Goal: Task Accomplishment & Management: Manage account settings

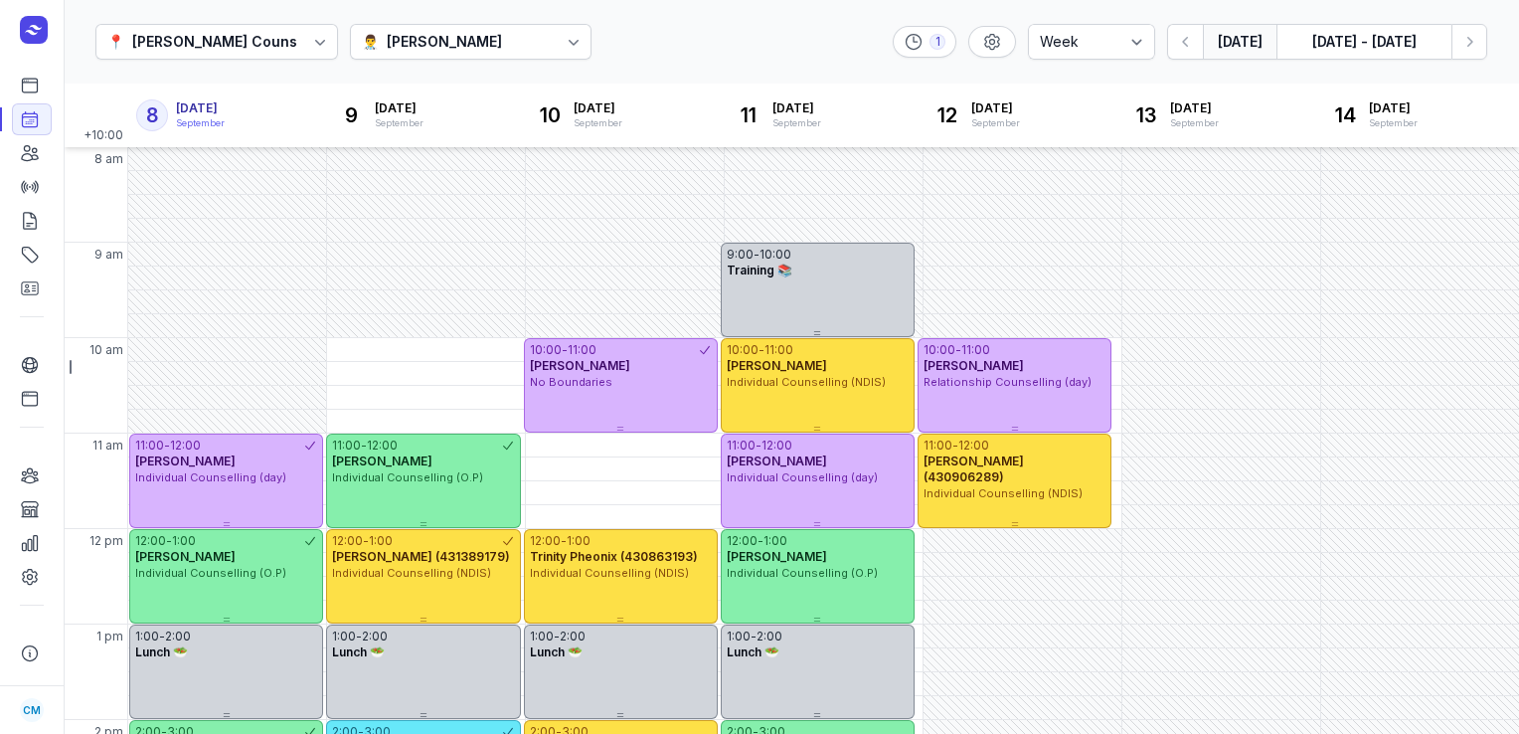
select select "week"
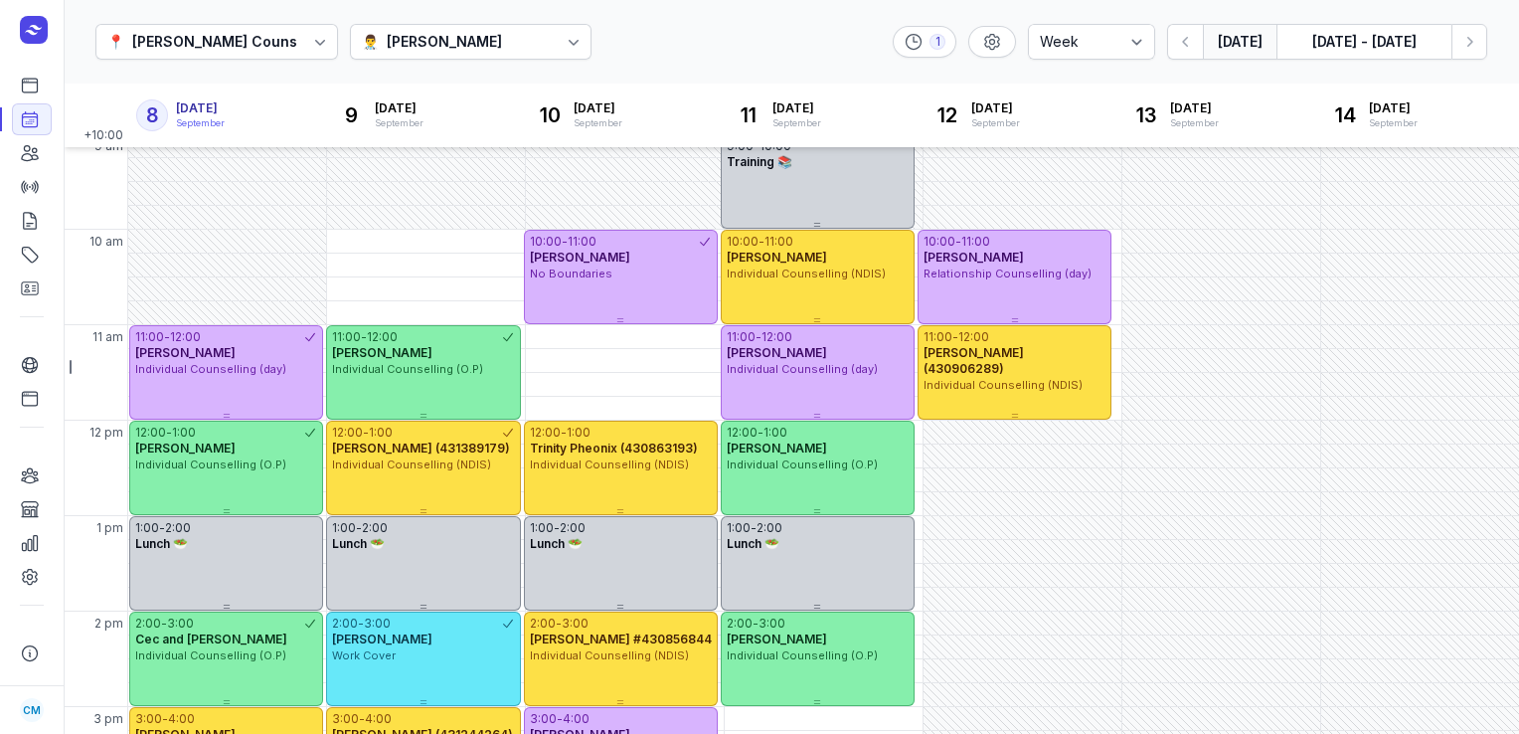
click at [1344, 48] on button "[DATE] - [DATE]" at bounding box center [1363, 42] width 175 height 36
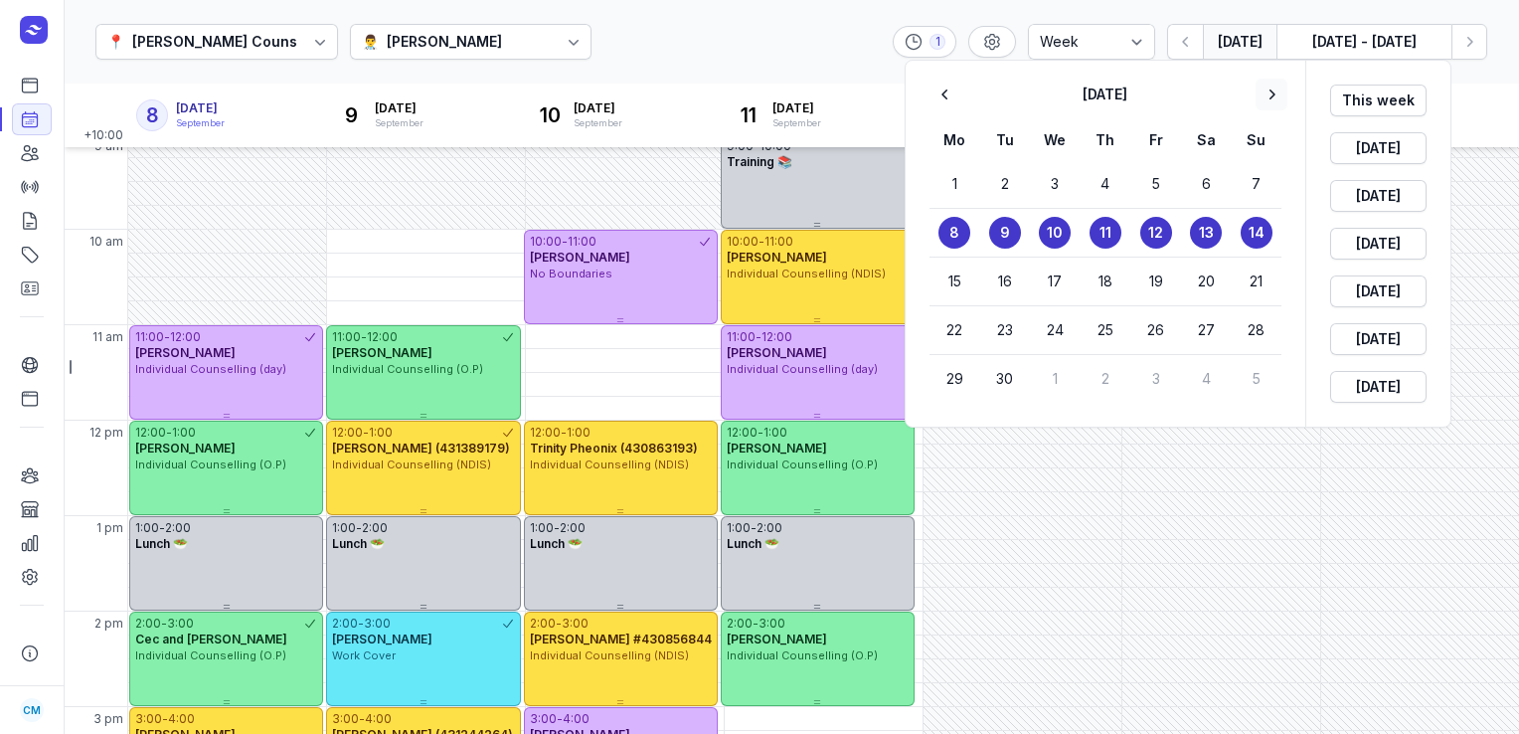
click at [1268, 91] on icon "button" at bounding box center [1272, 95] width 20 height 20
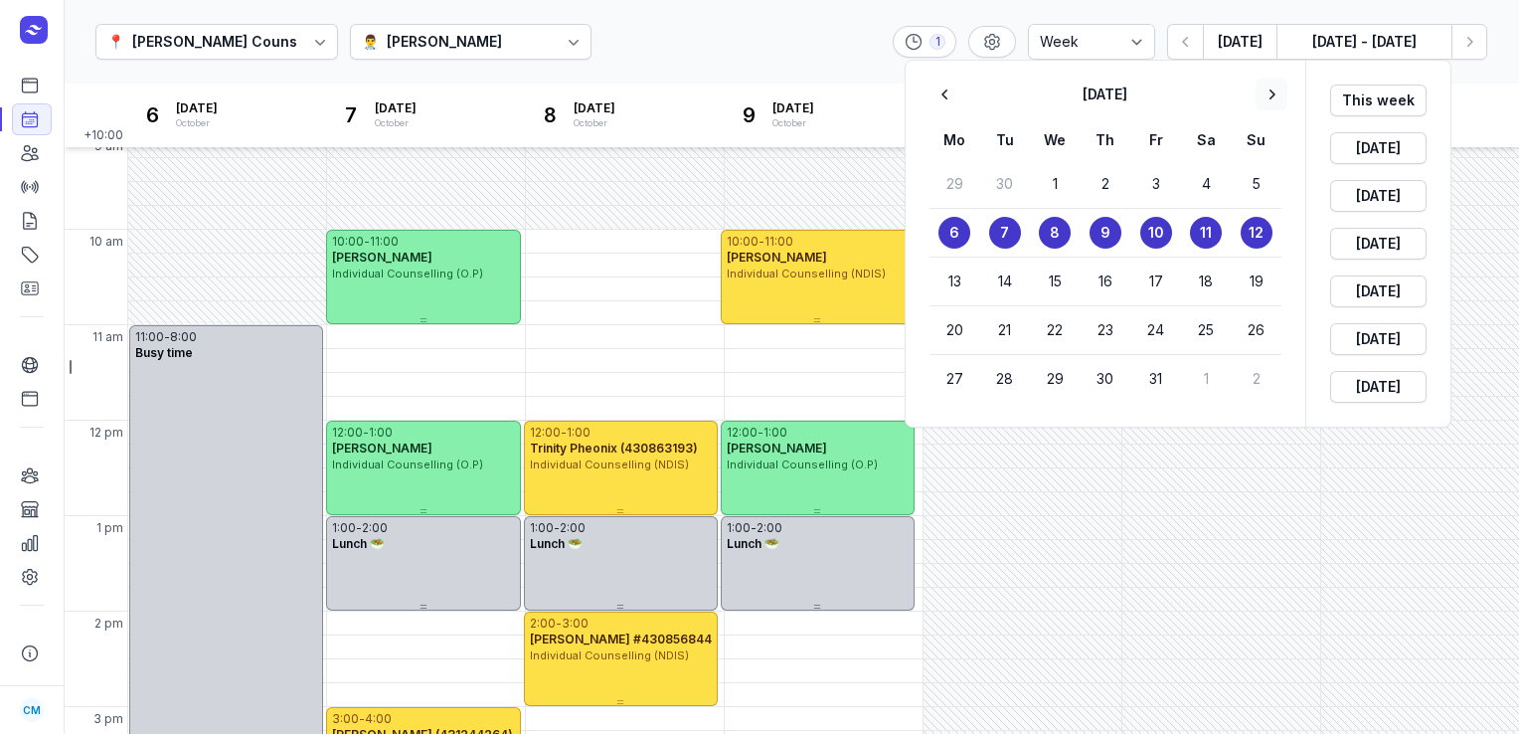
click at [1268, 91] on icon "button" at bounding box center [1272, 95] width 20 height 20
click at [1014, 230] on button "4" at bounding box center [1005, 233] width 32 height 32
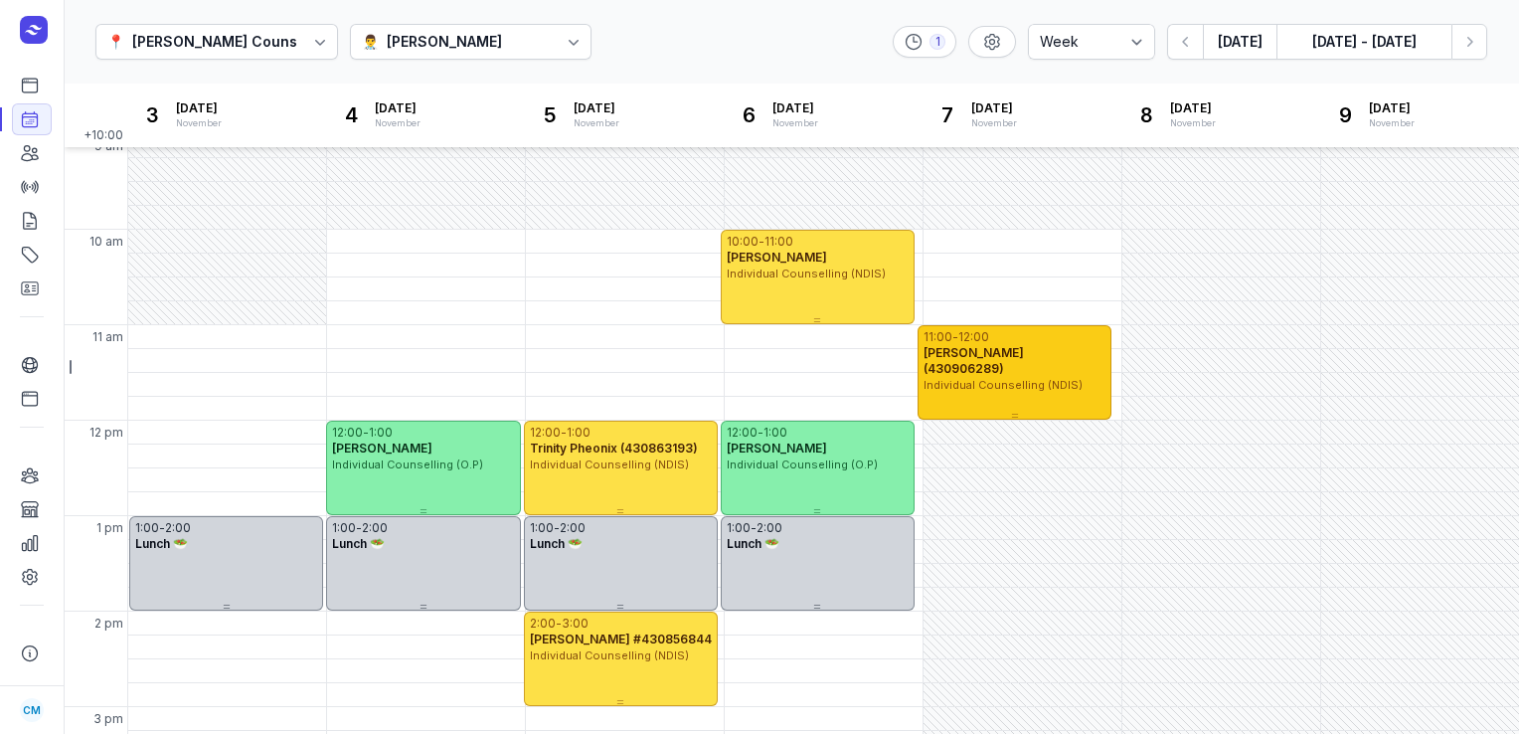
scroll to position [558, 0]
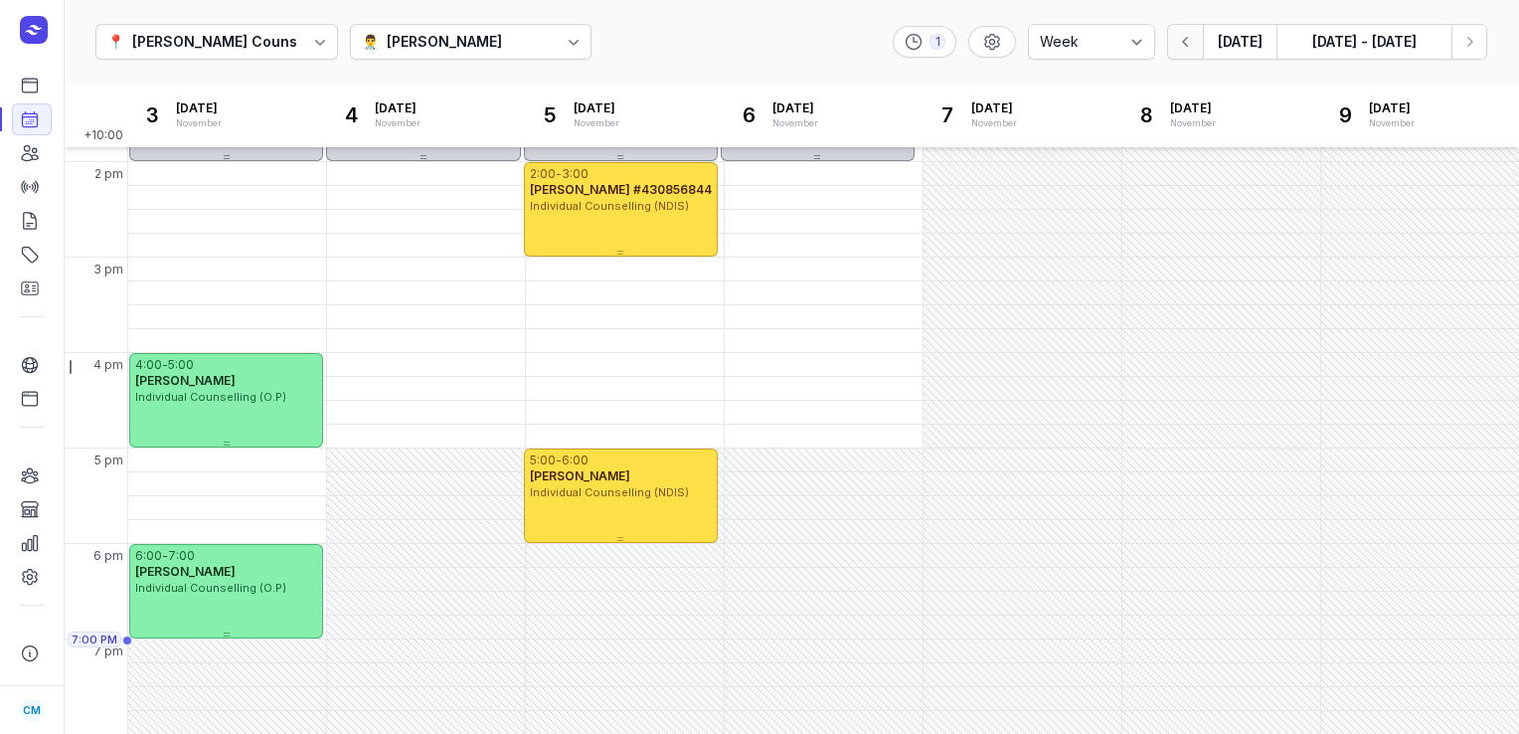
click at [1187, 43] on icon "button" at bounding box center [1185, 42] width 6 height 10
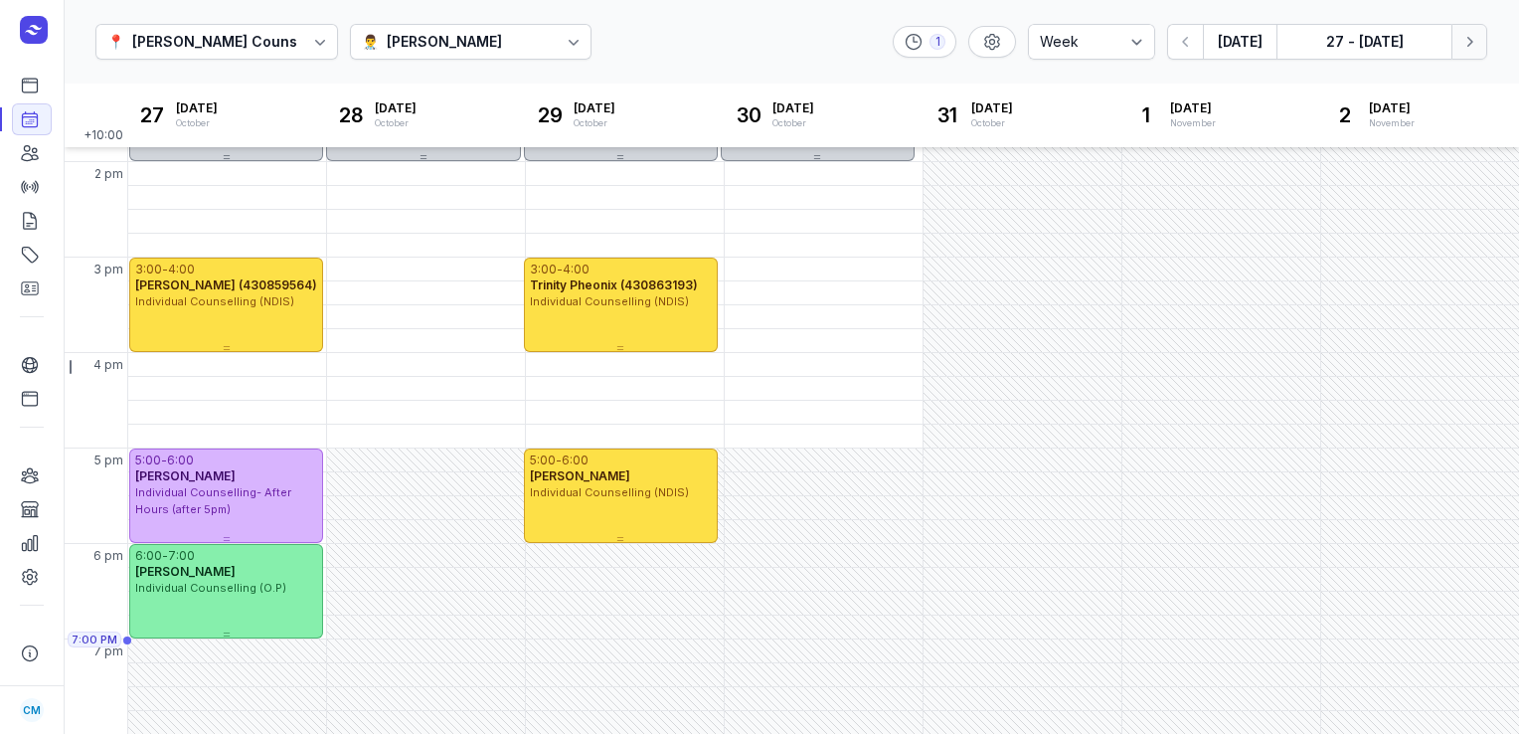
click at [1464, 52] on button "Next week" at bounding box center [1469, 42] width 36 height 36
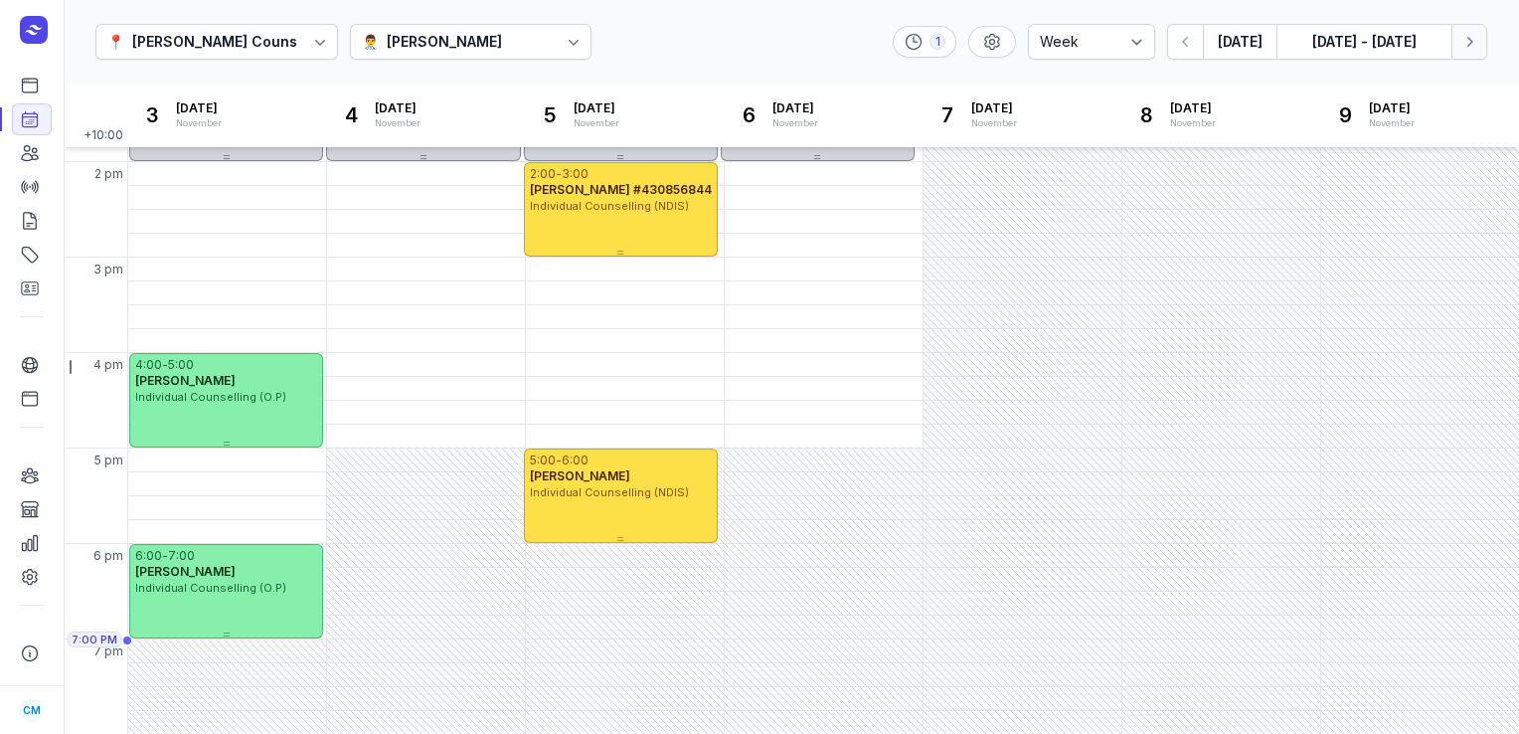
click at [1464, 52] on button "Next week" at bounding box center [1469, 42] width 36 height 36
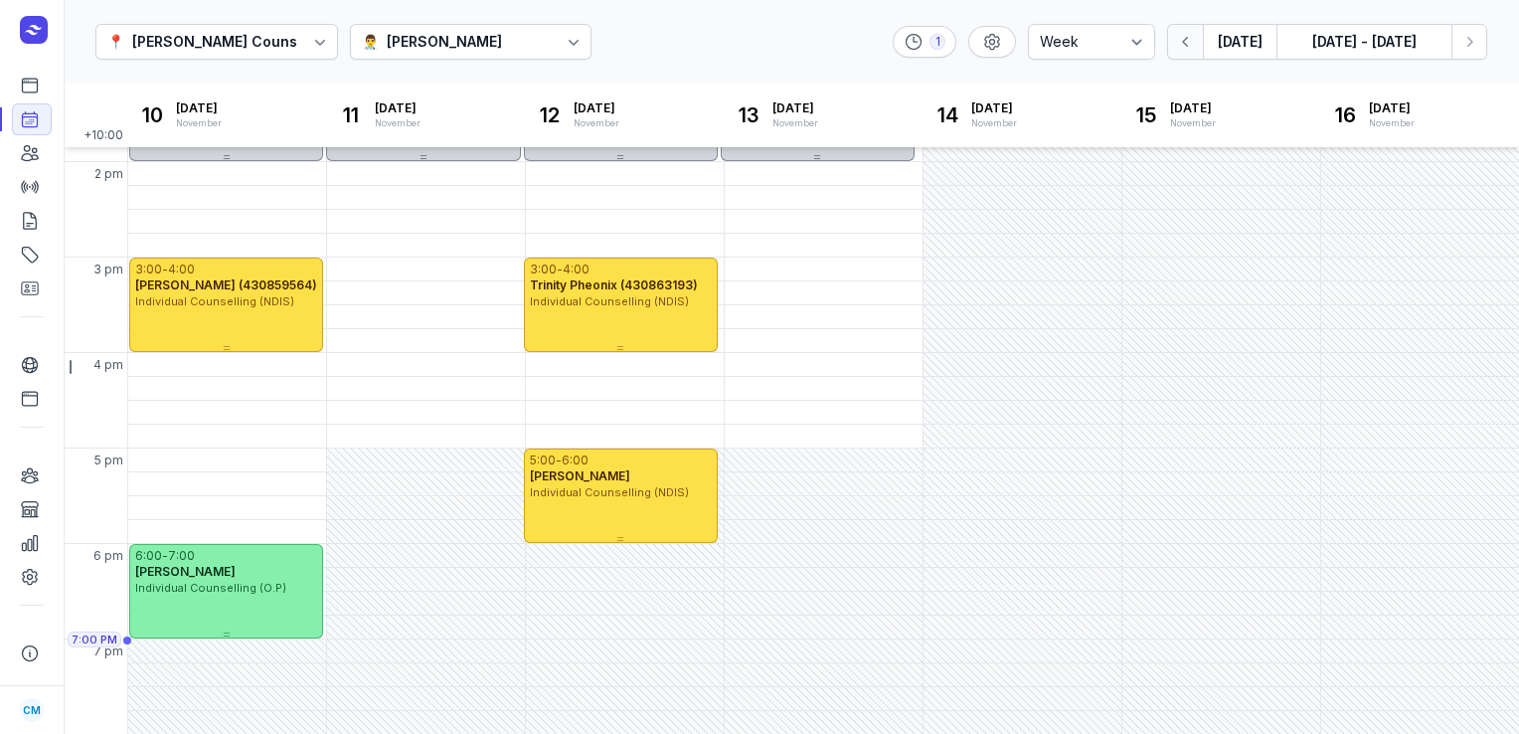
click at [1183, 49] on icon "button" at bounding box center [1186, 42] width 20 height 20
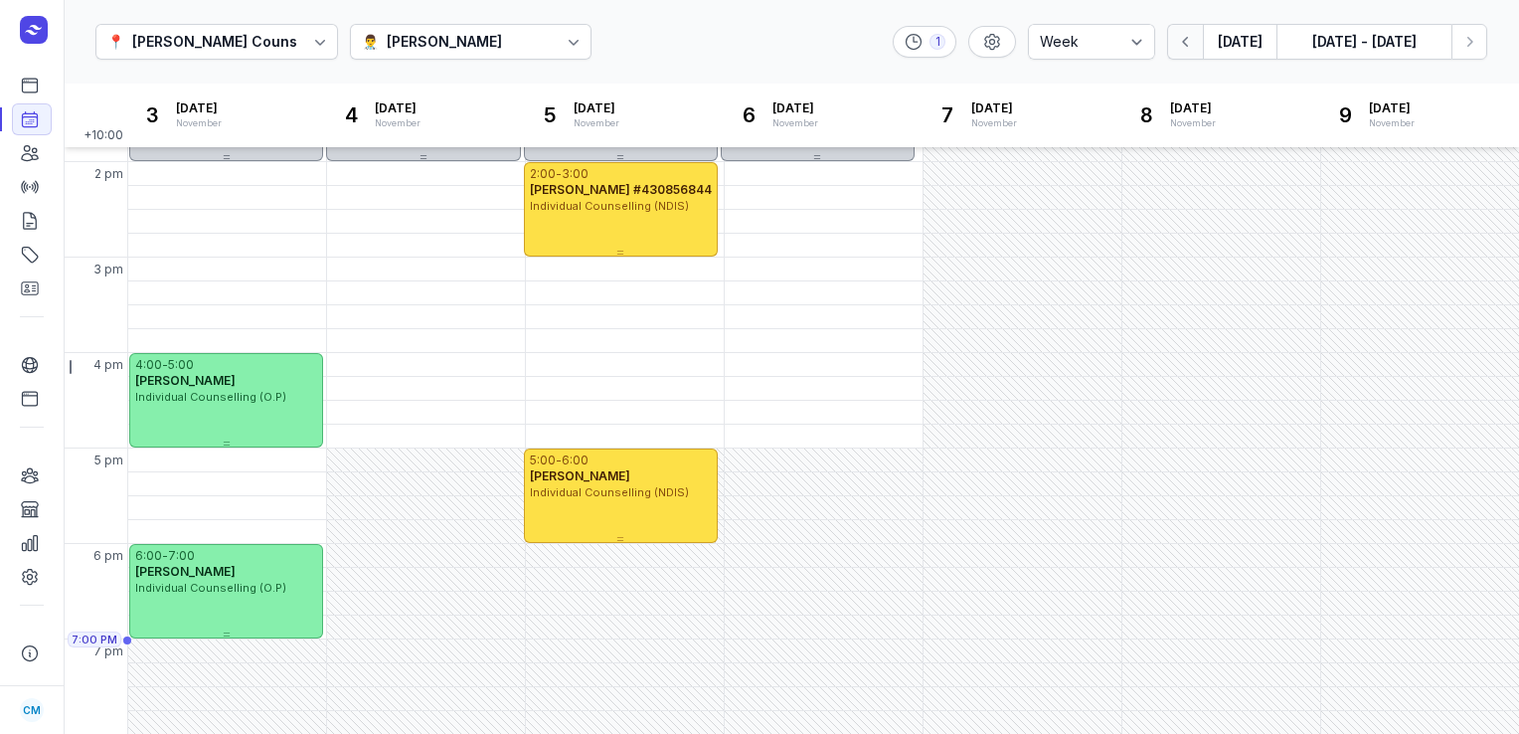
click at [1183, 49] on icon "button" at bounding box center [1186, 42] width 20 height 20
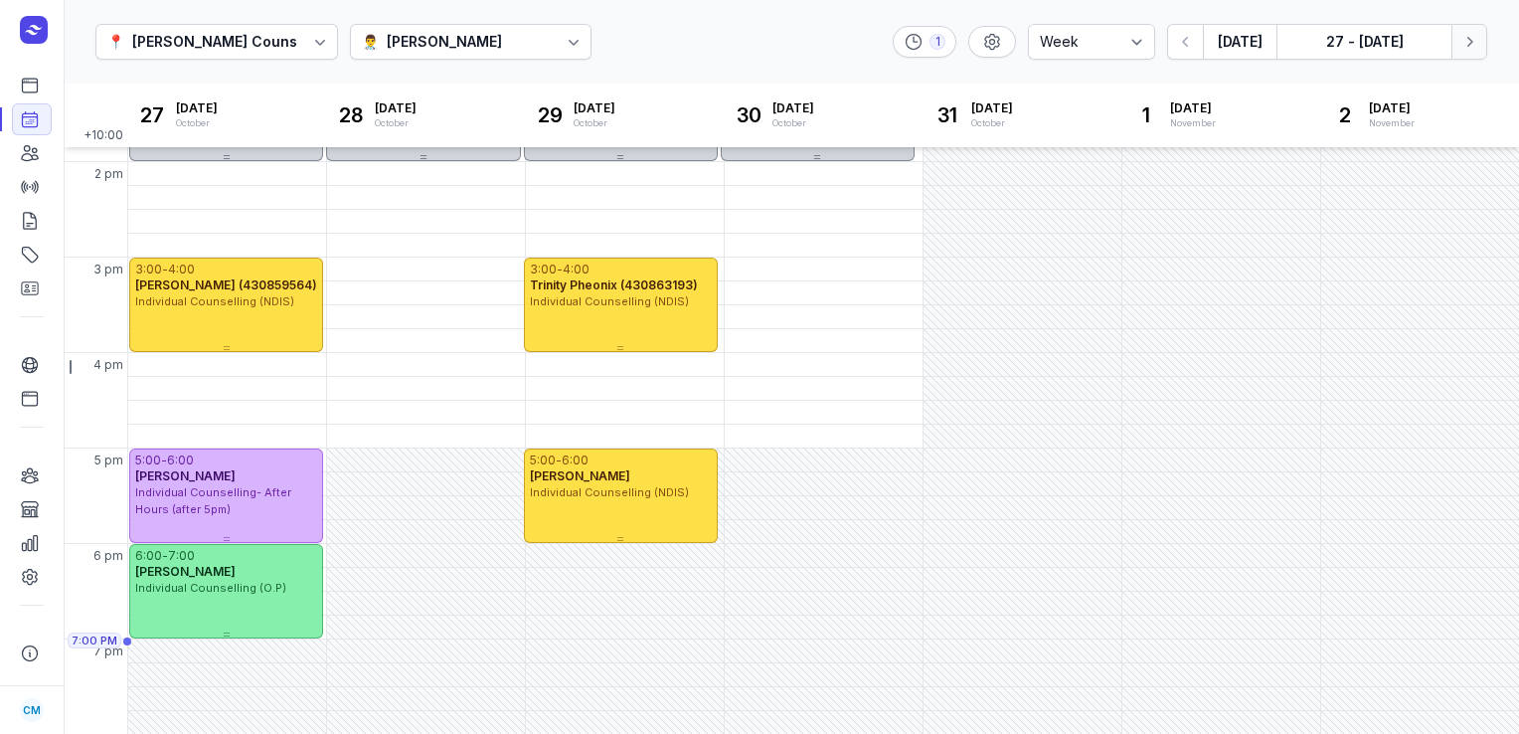
click at [1458, 40] on button "Next week" at bounding box center [1469, 42] width 36 height 36
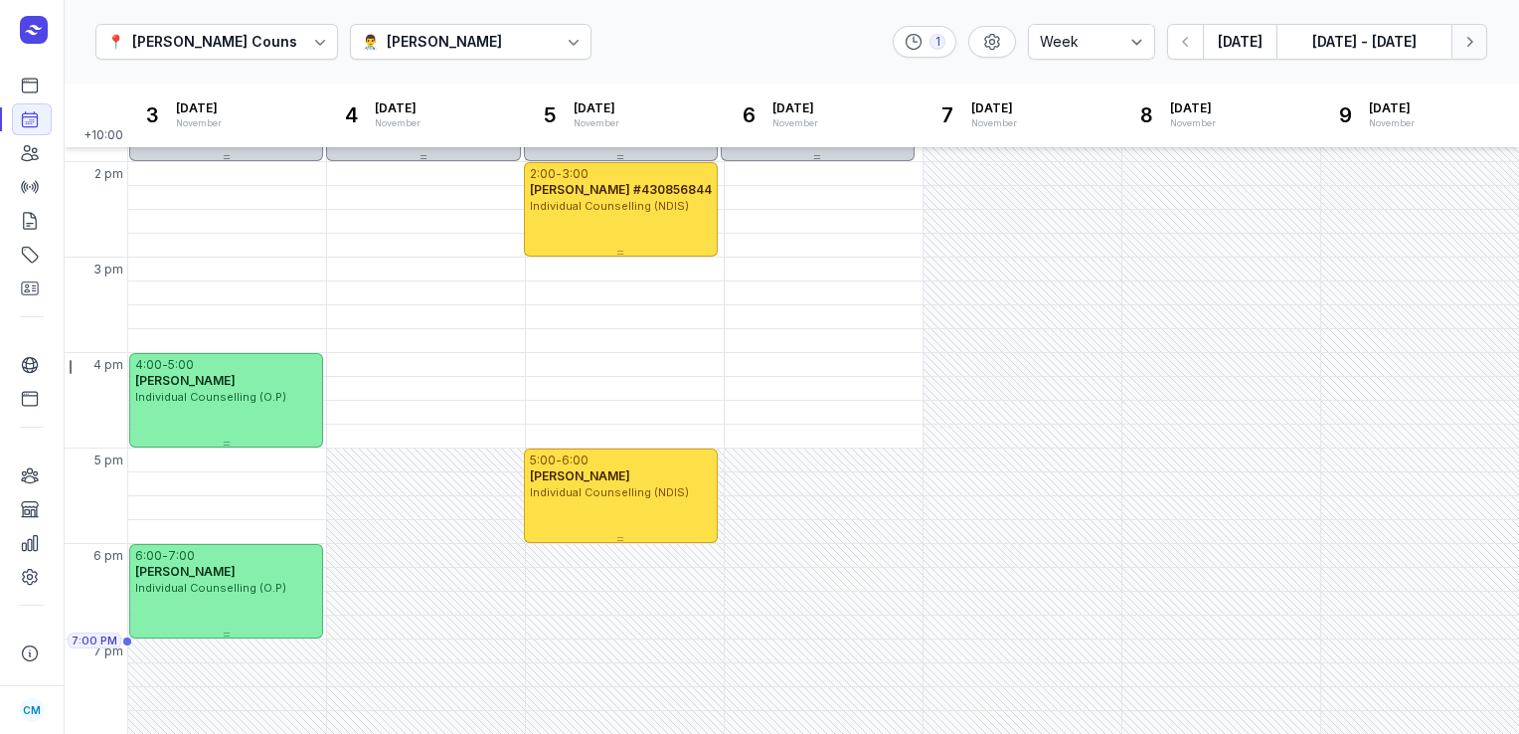
click at [1458, 40] on button "Next week" at bounding box center [1469, 42] width 36 height 36
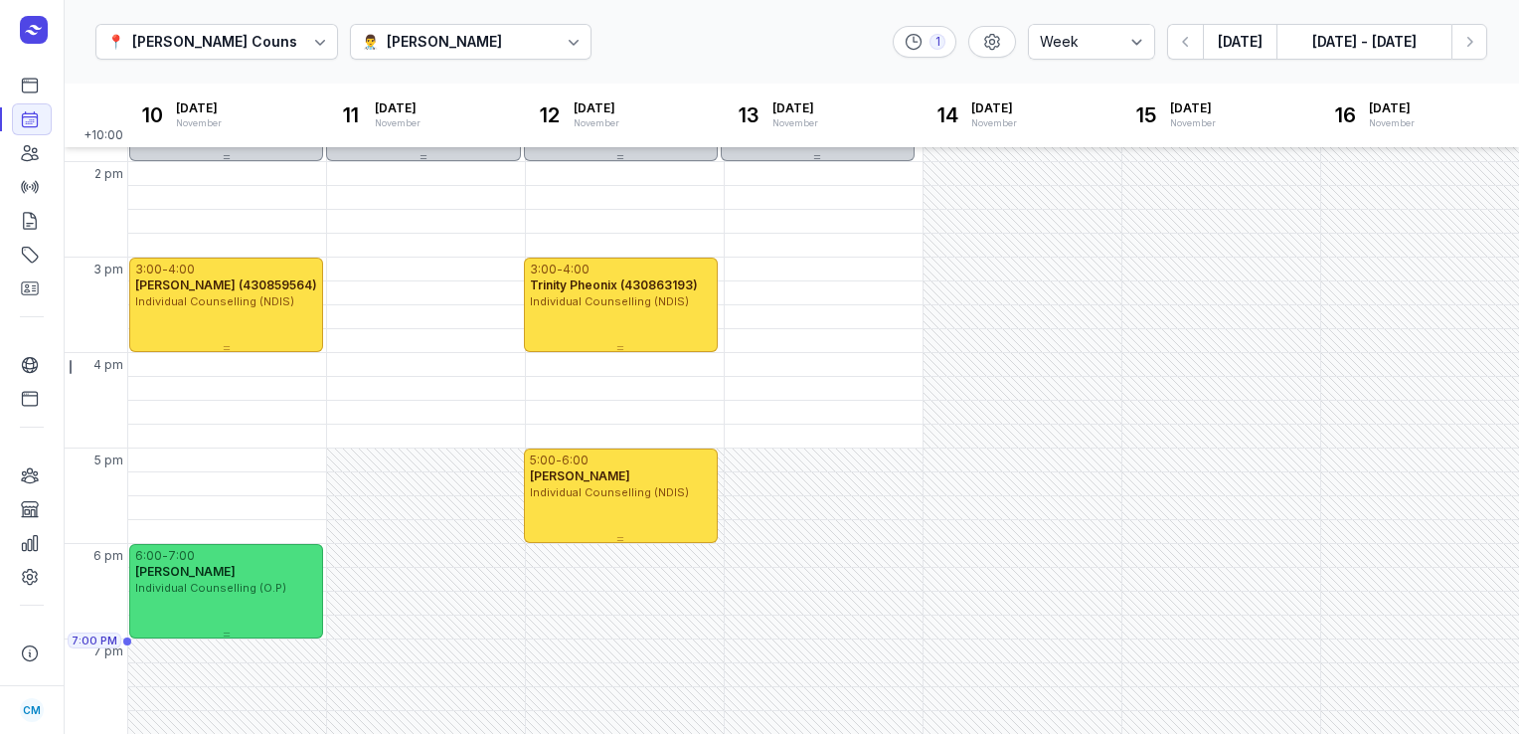
click at [194, 575] on span "[PERSON_NAME]" at bounding box center [185, 571] width 100 height 15
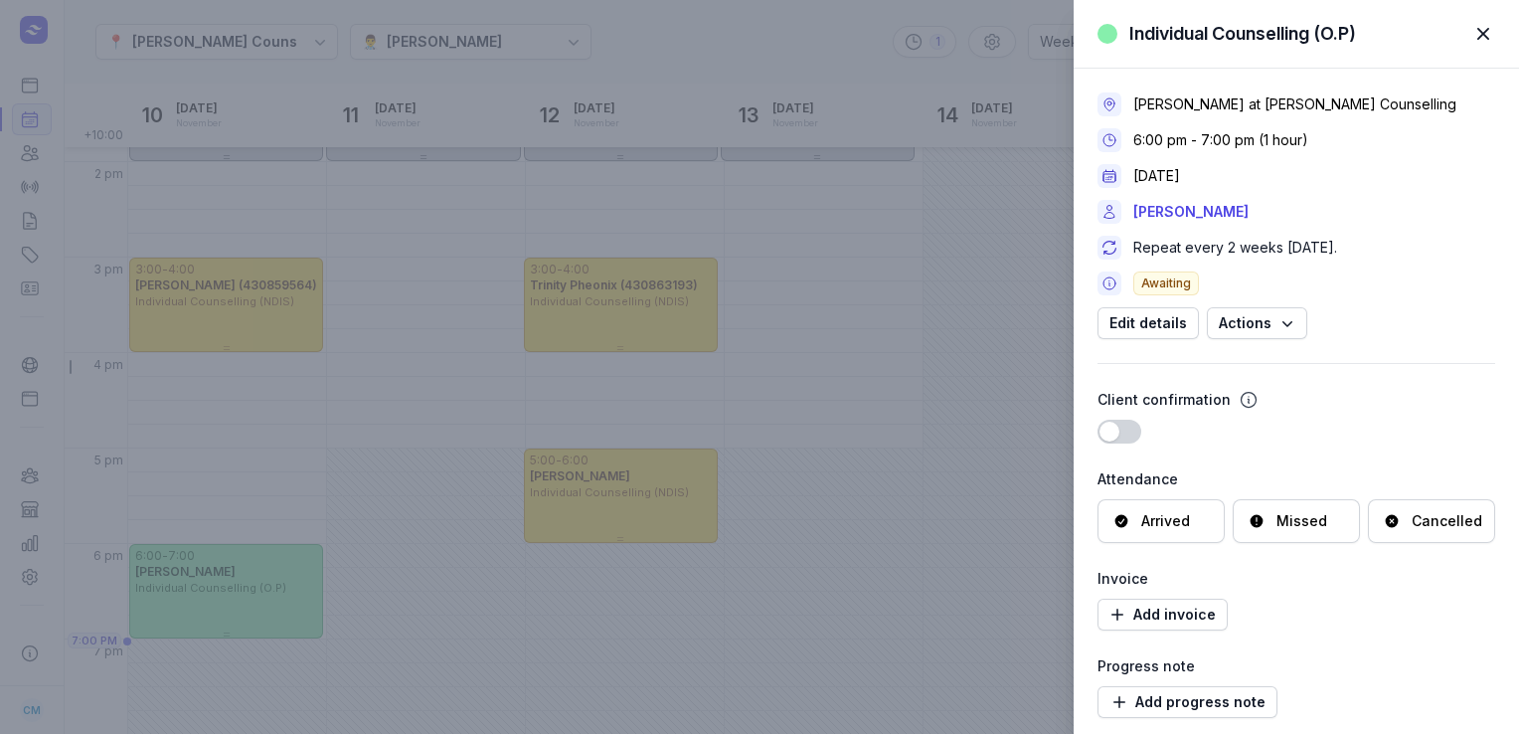
click at [1415, 518] on div "Cancelled" at bounding box center [1447, 521] width 71 height 20
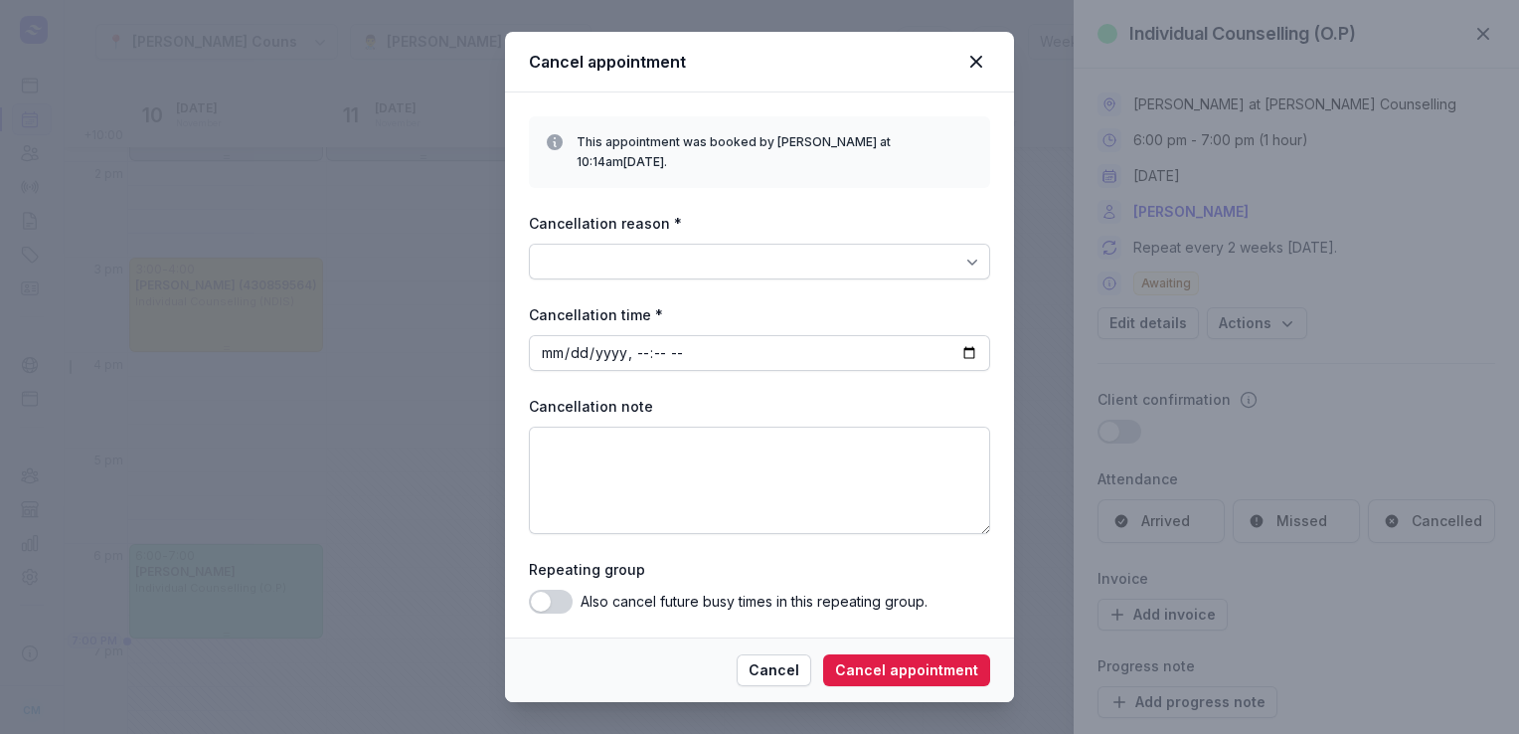
click at [895, 266] on div at bounding box center [759, 262] width 461 height 36
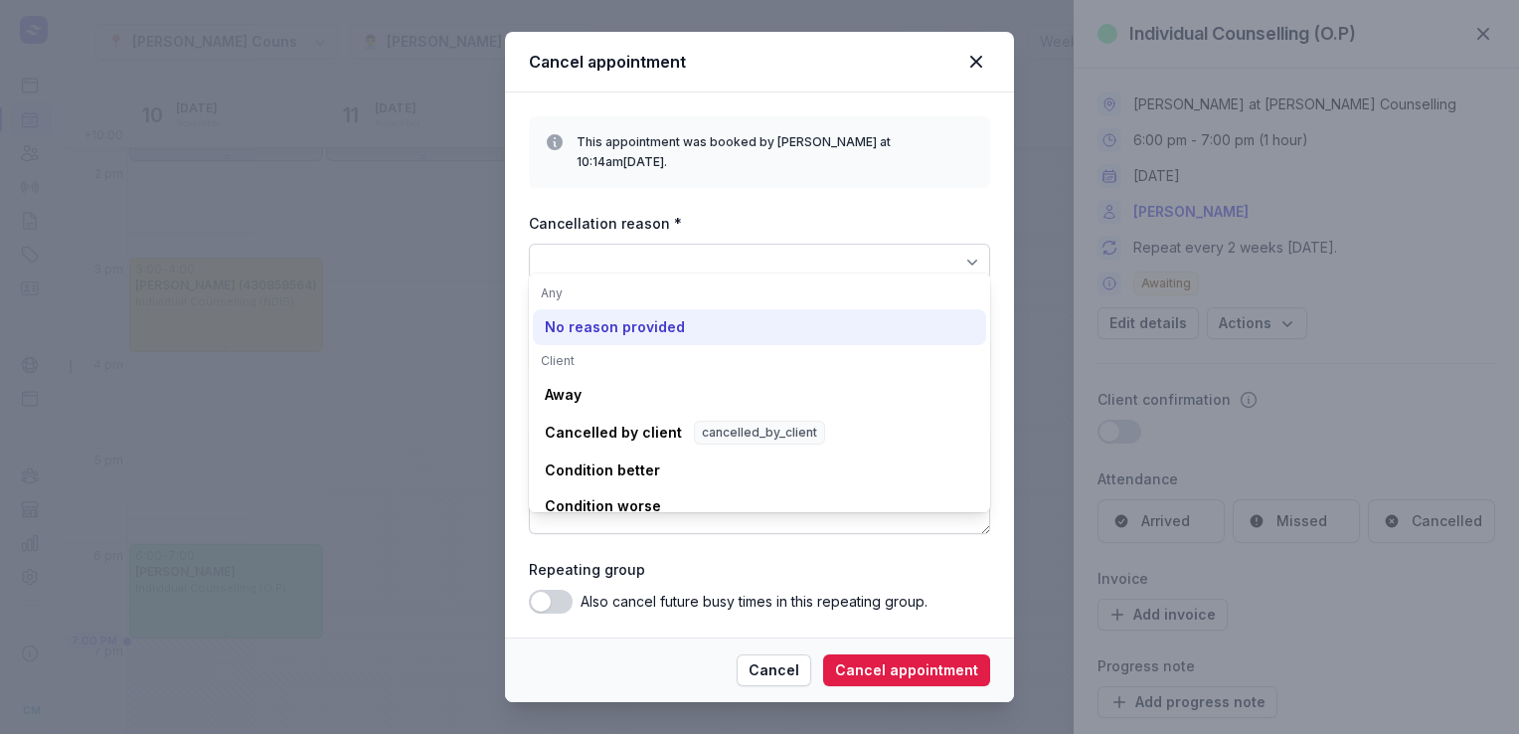
click at [665, 322] on div "No reason provided" at bounding box center [615, 327] width 140 height 20
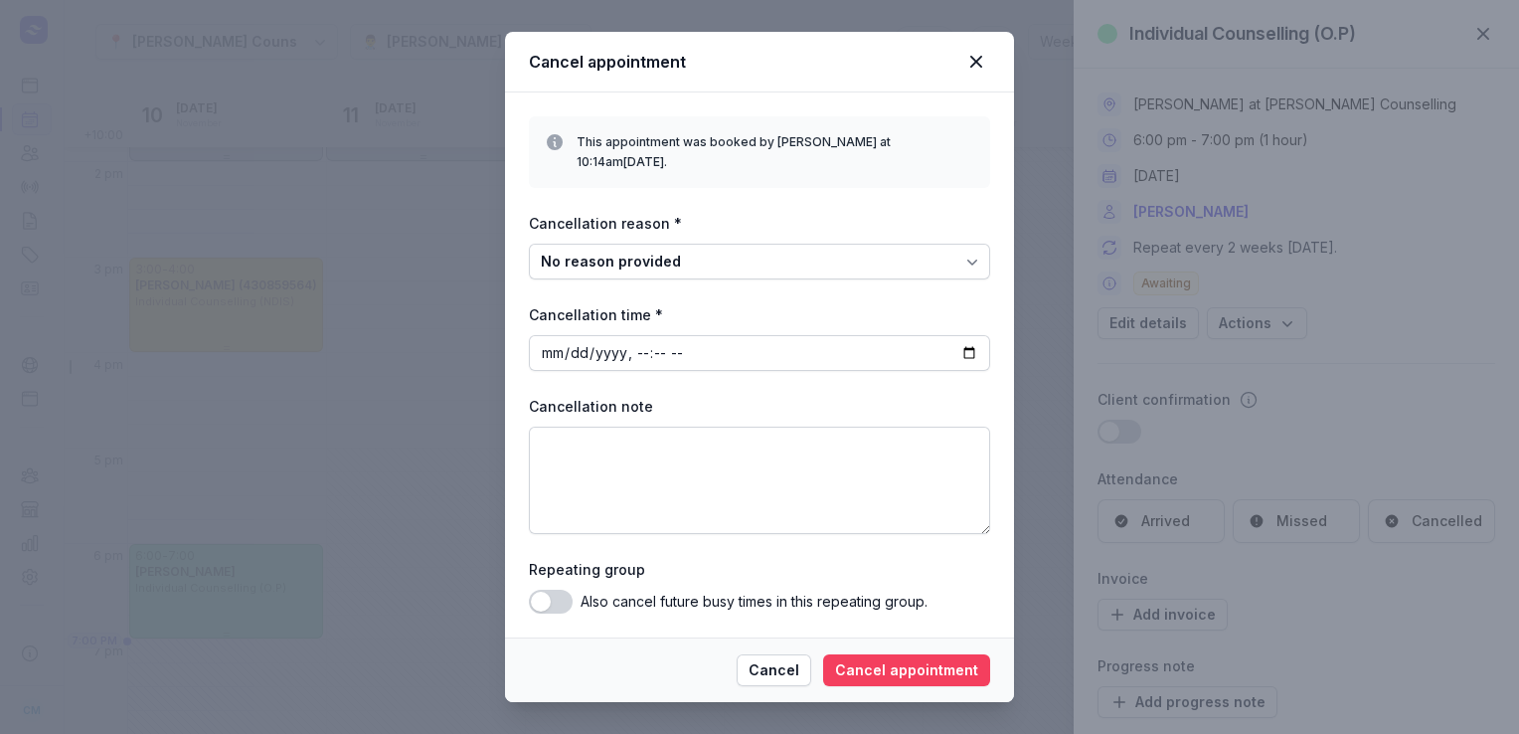
click at [872, 658] on span "Cancel appointment" at bounding box center [906, 670] width 143 height 24
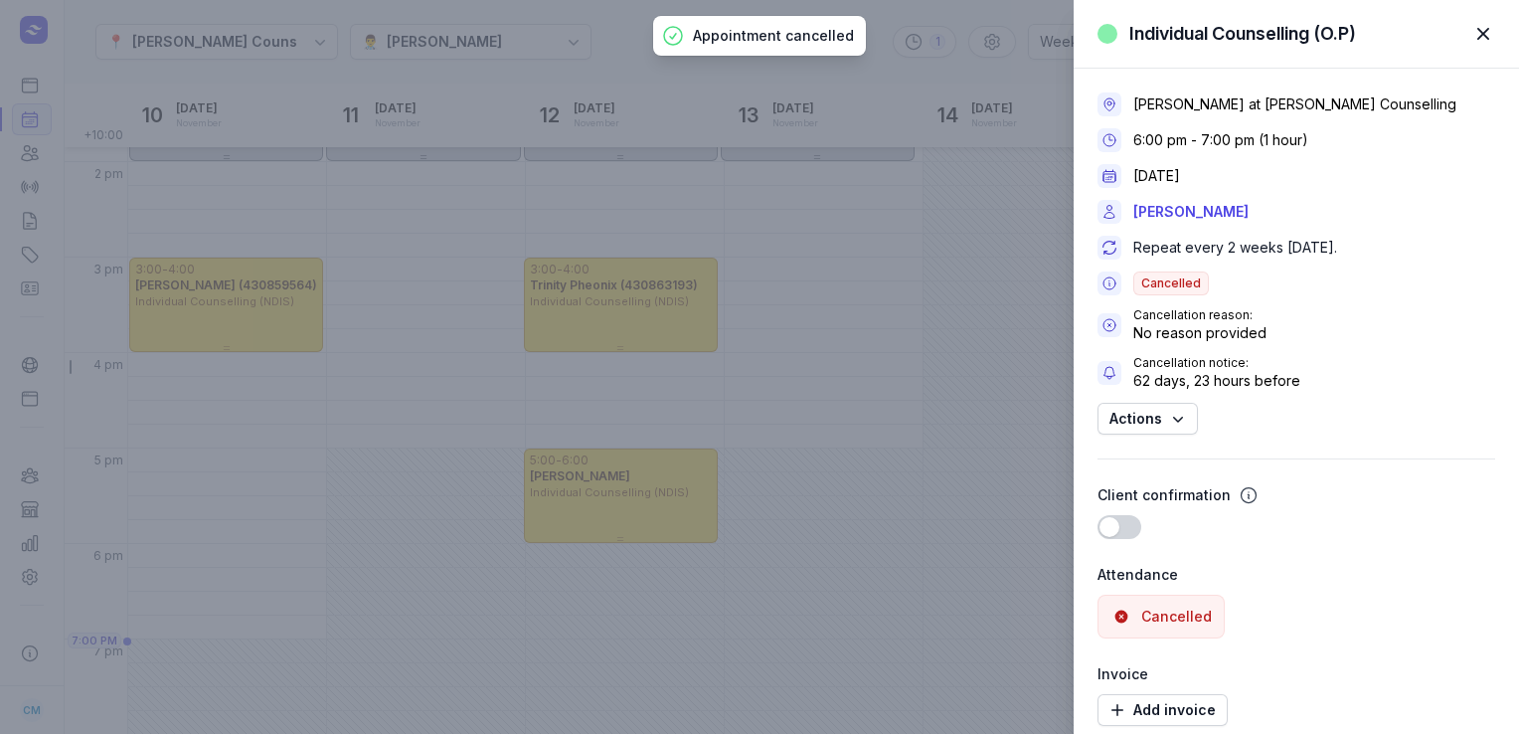
click at [187, 566] on div "Individual Counselling (O.P) Close panel [PERSON_NAME] at [PERSON_NAME] Counsel…" at bounding box center [759, 367] width 1519 height 734
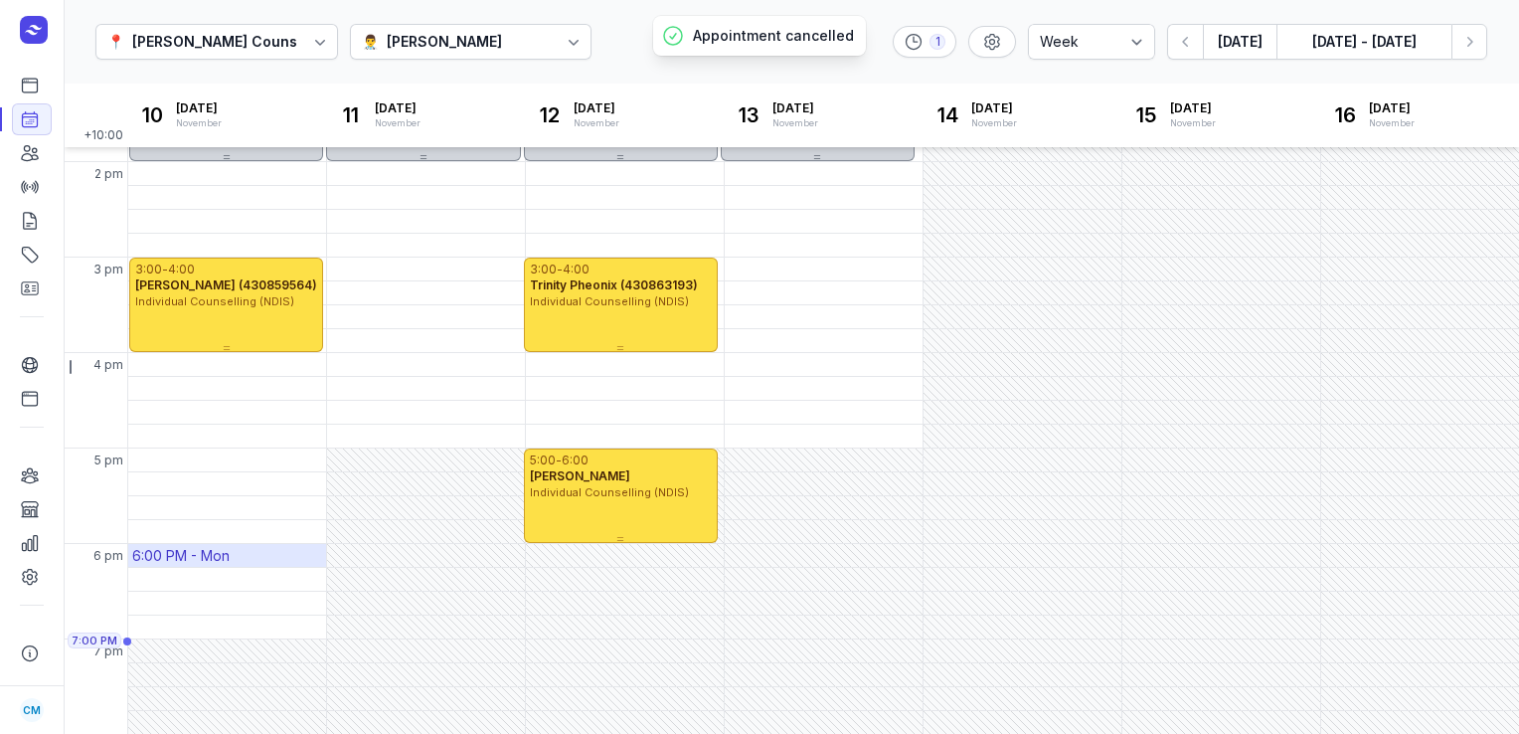
click at [189, 553] on div "6:00 PM - Mon" at bounding box center [180, 556] width 97 height 20
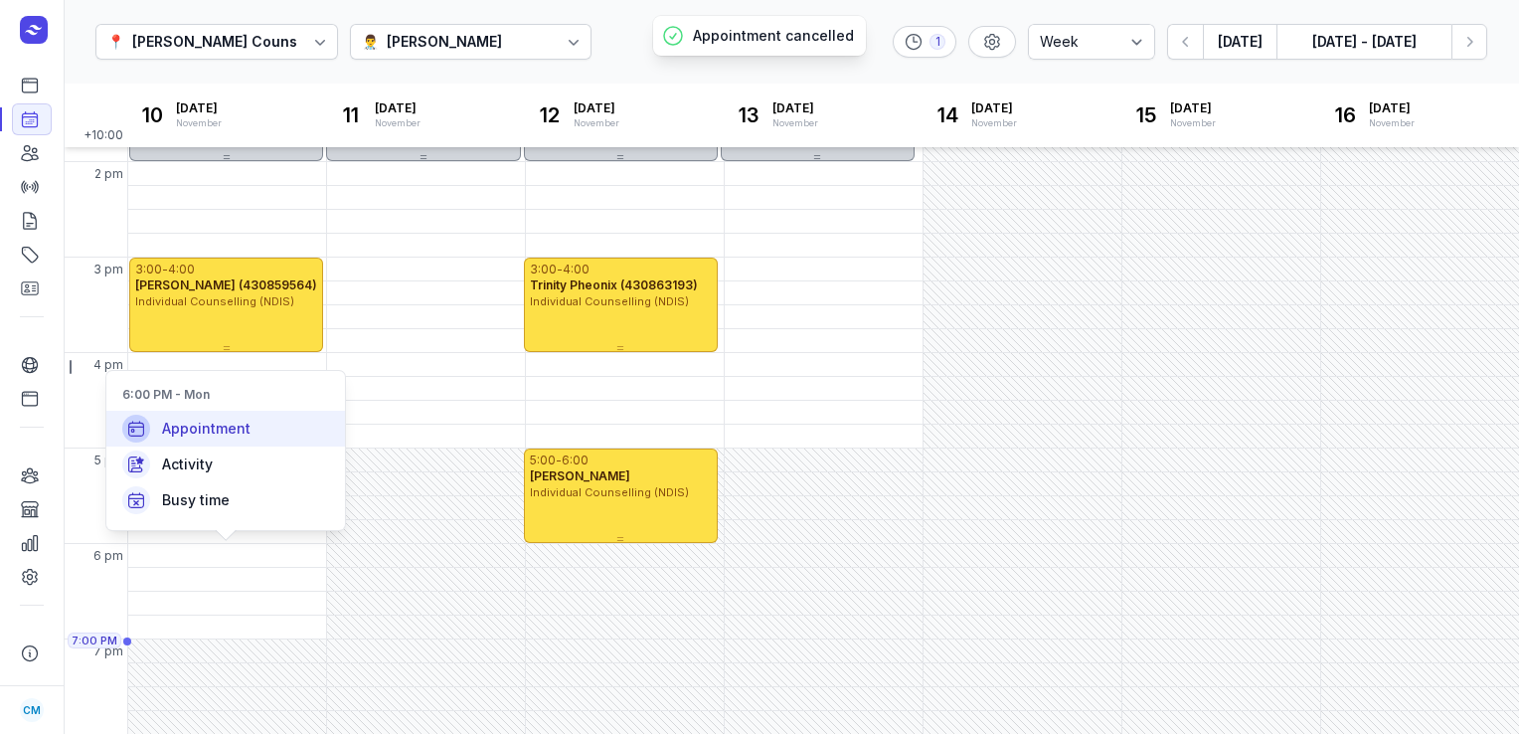
click at [234, 420] on span "Appointment" at bounding box center [206, 429] width 88 height 20
select select
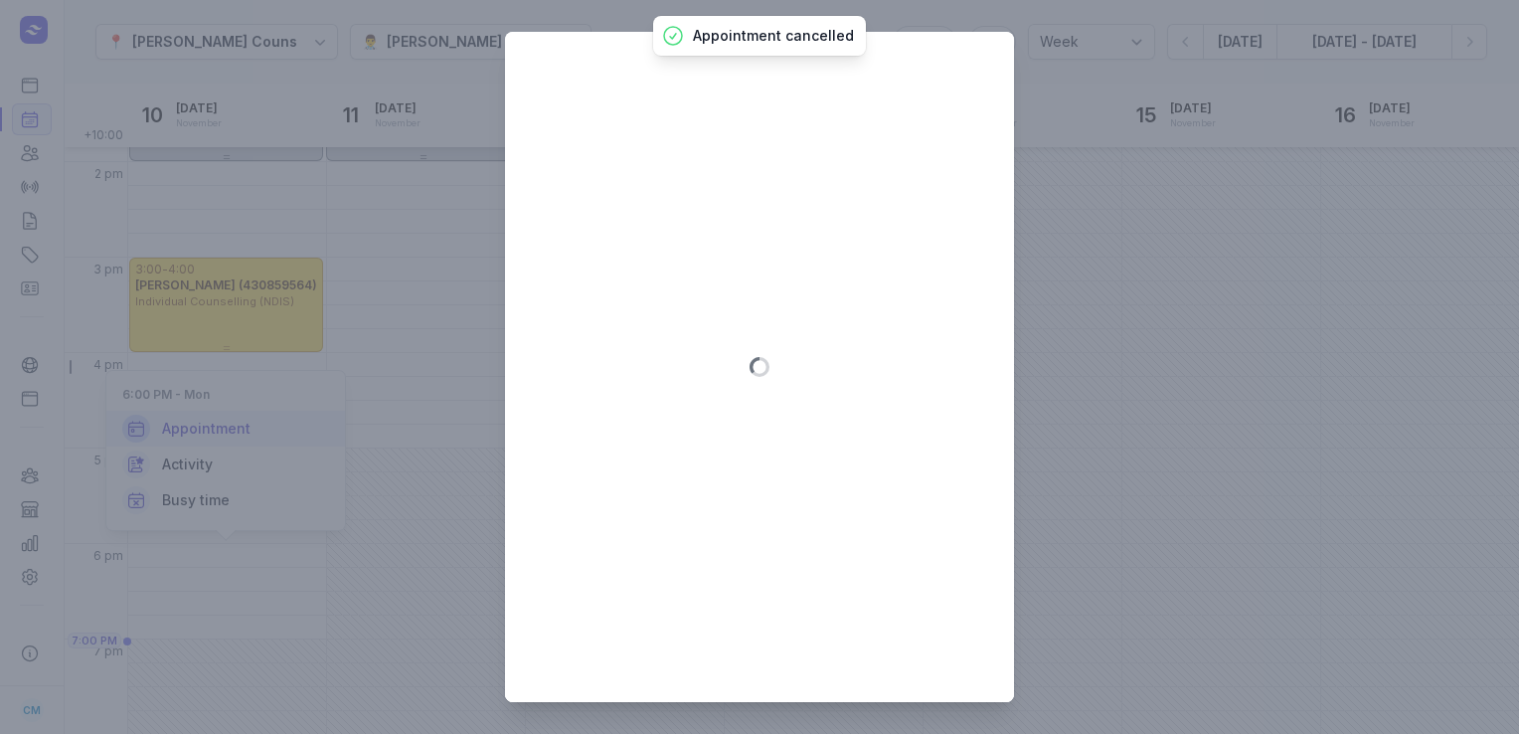
type input "[DATE]"
select select "18:00"
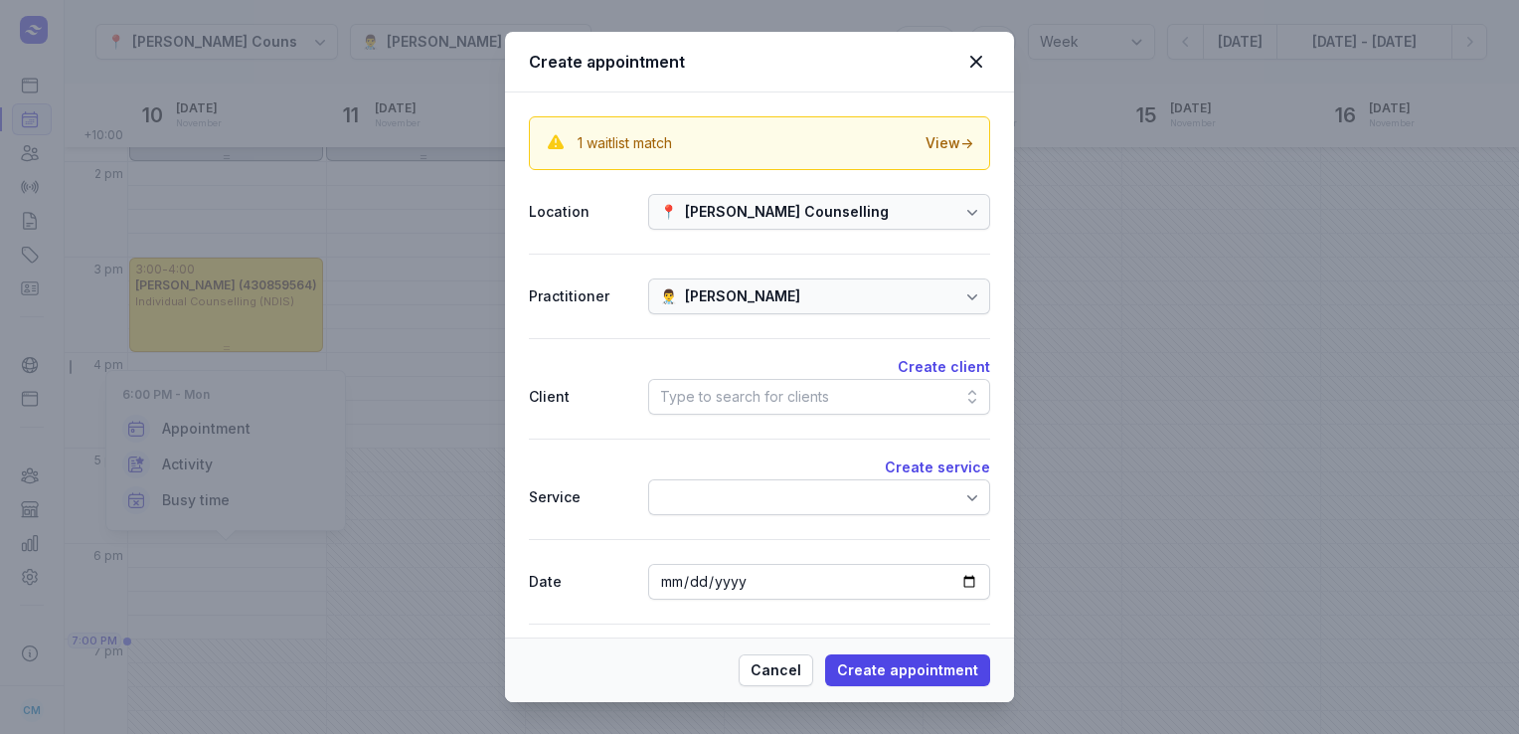
click at [703, 398] on div "Type to search for clients" at bounding box center [744, 397] width 169 height 24
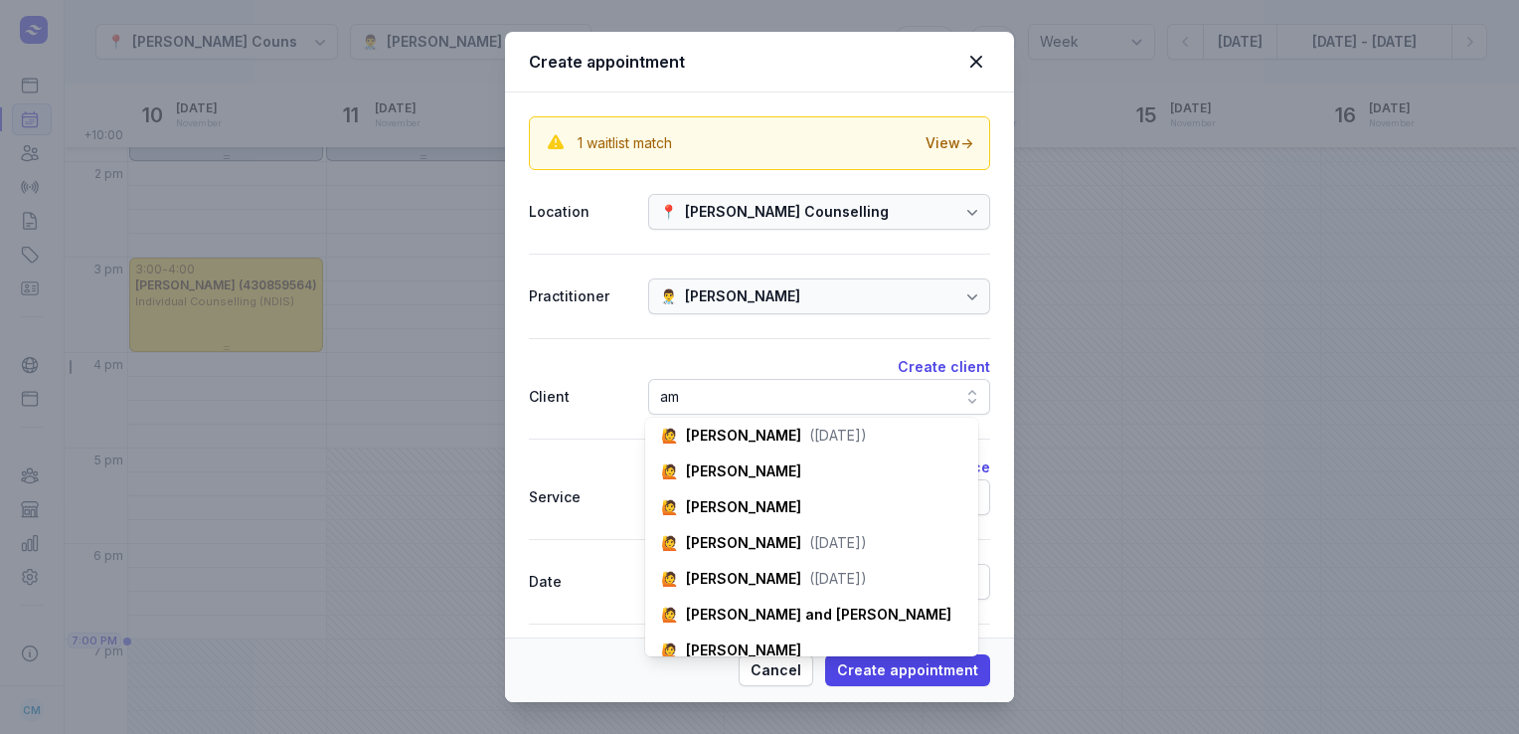
scroll to position [146, 0]
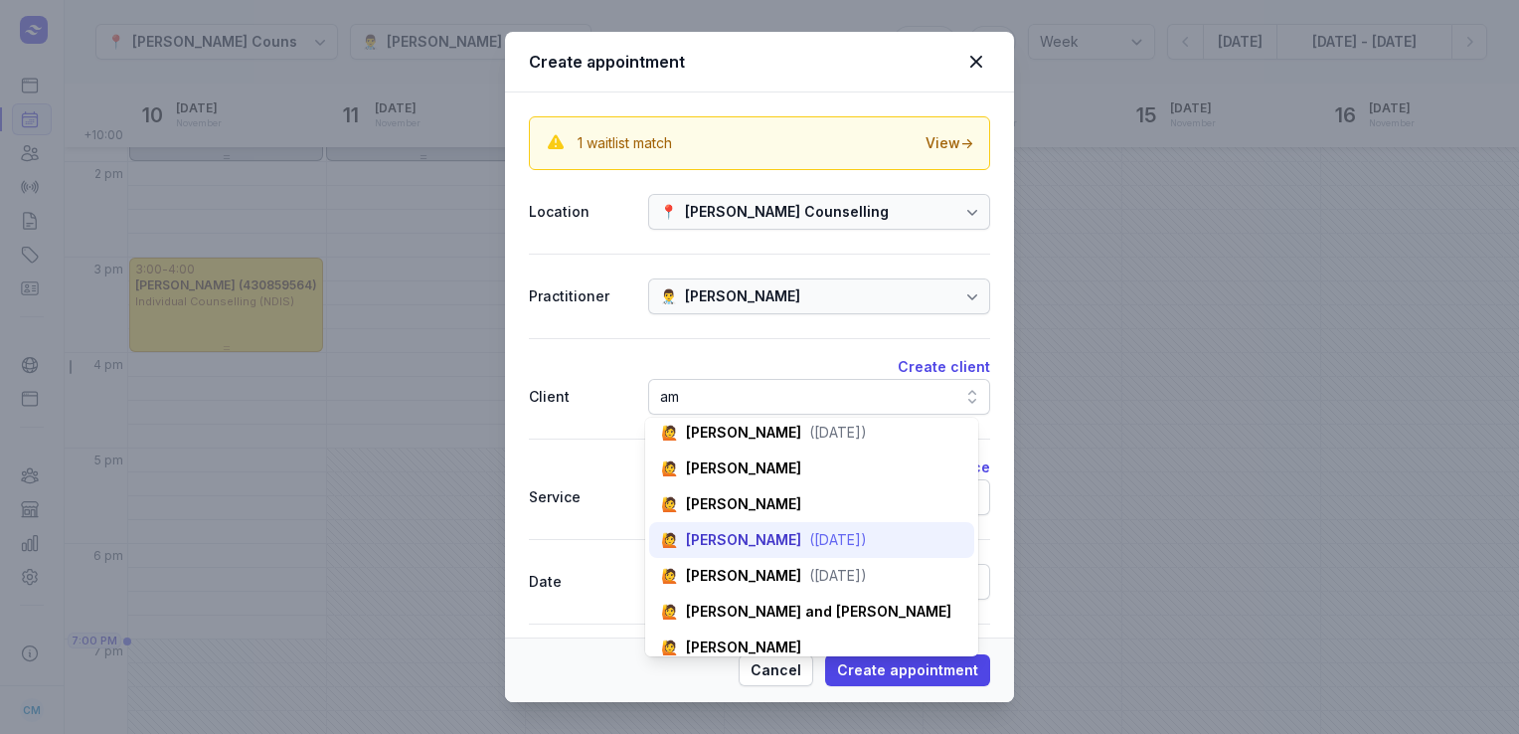
type input "am"
click at [744, 539] on div "[PERSON_NAME]" at bounding box center [743, 540] width 115 height 20
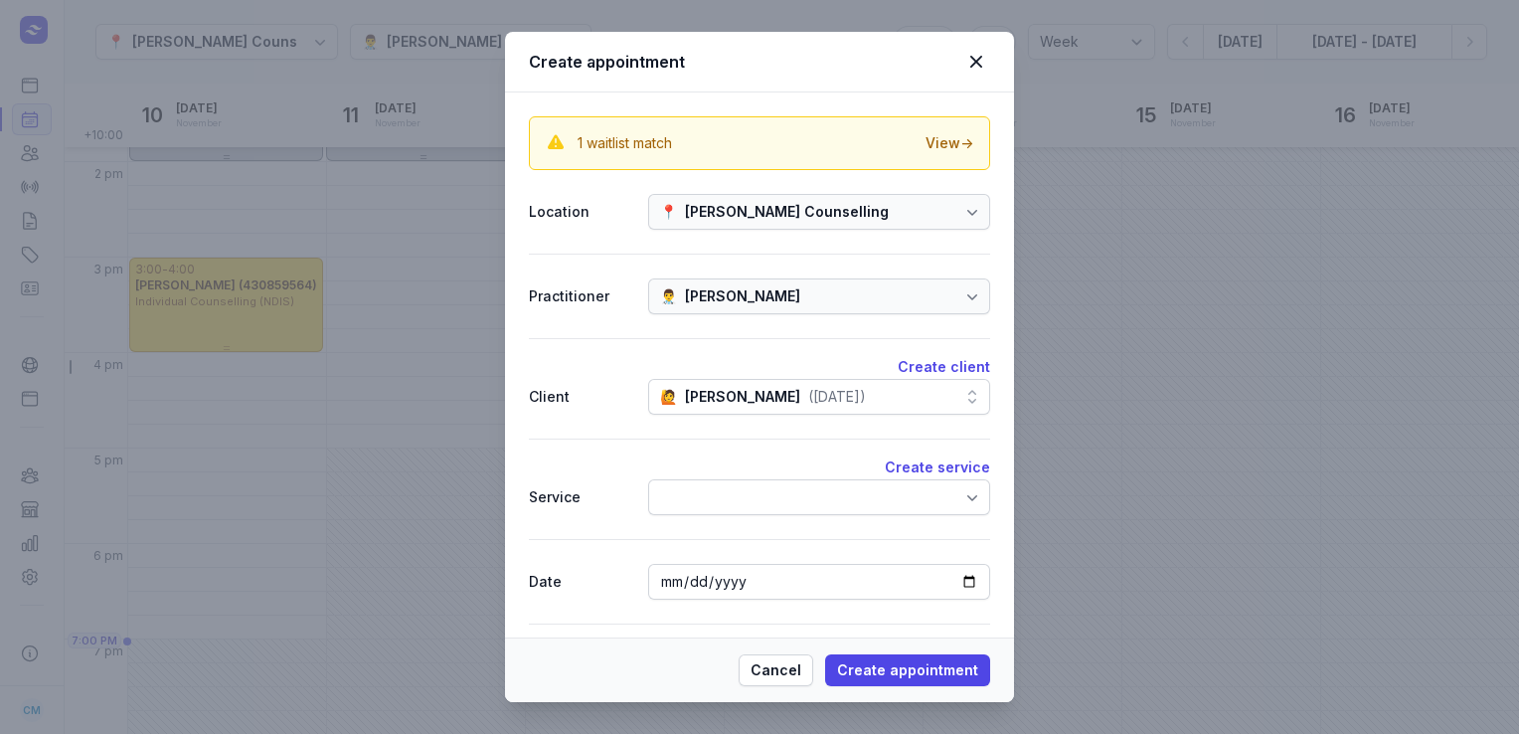
click at [851, 501] on div at bounding box center [819, 497] width 342 height 36
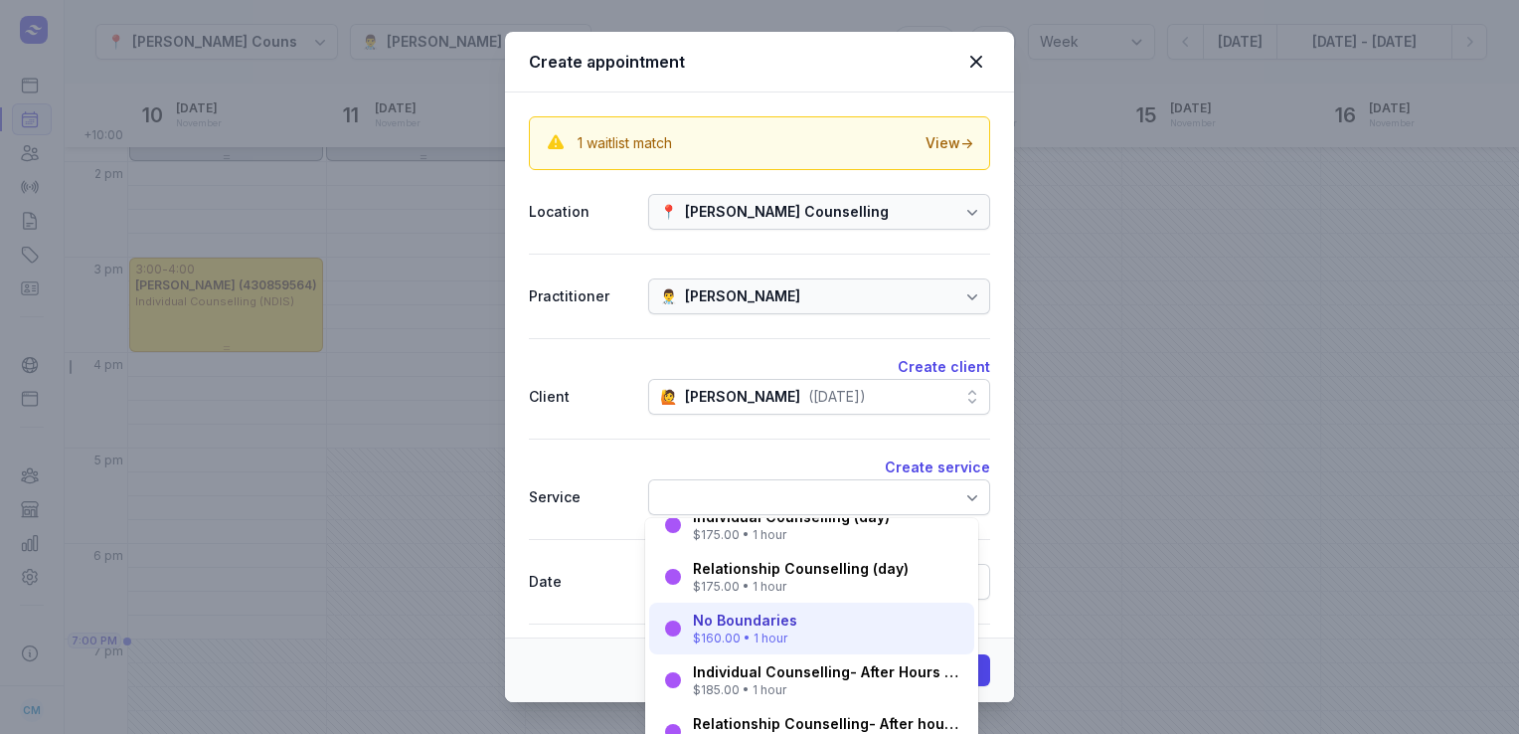
scroll to position [56, 0]
click at [783, 681] on div "$185.00 • 1 hour" at bounding box center [827, 689] width 269 height 16
select select "19:00"
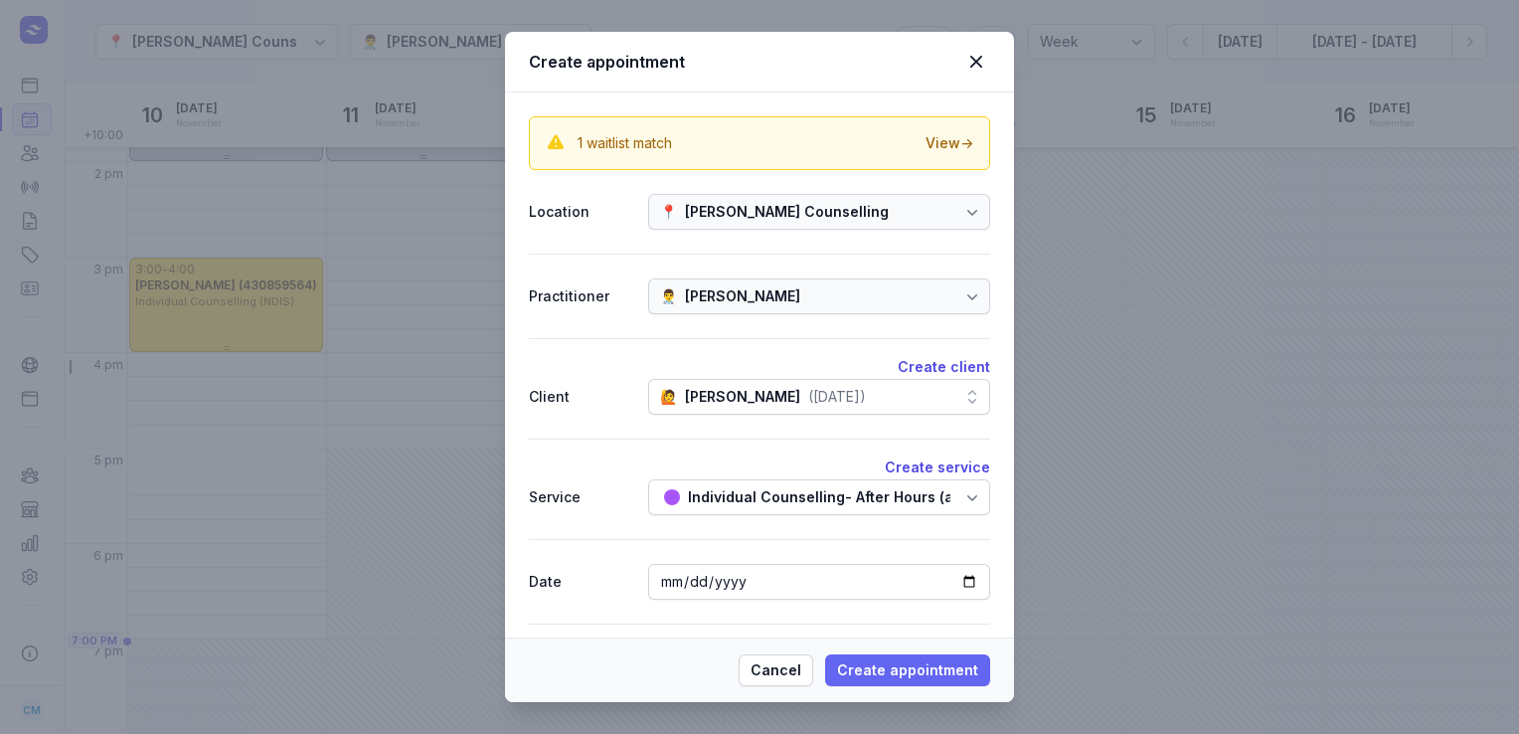
click at [879, 673] on span "Create appointment" at bounding box center [907, 670] width 141 height 24
select select
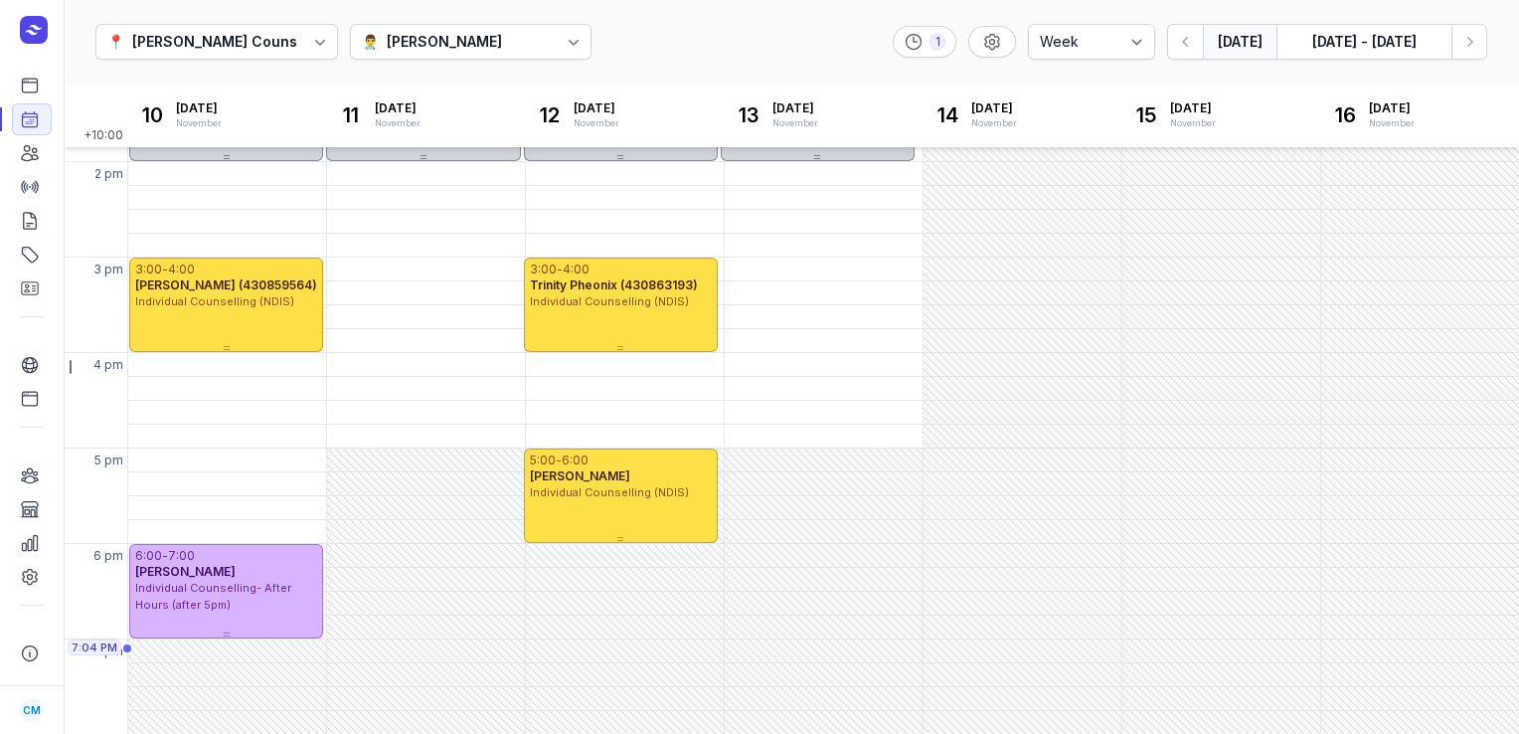
click at [1233, 41] on button "[DATE]" at bounding box center [1240, 42] width 74 height 36
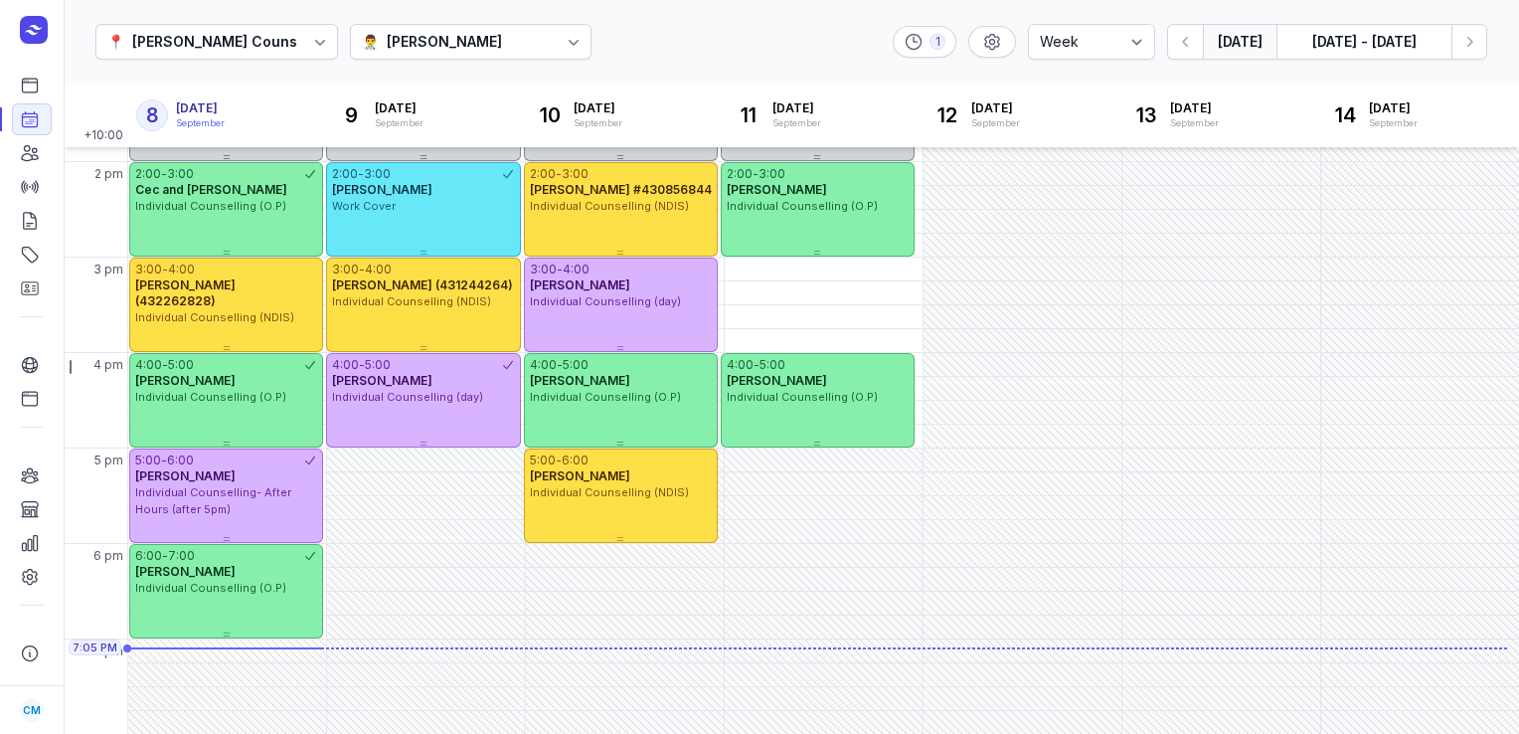
click at [525, 49] on div "👨‍⚕️ [PERSON_NAME]" at bounding box center [471, 42] width 243 height 36
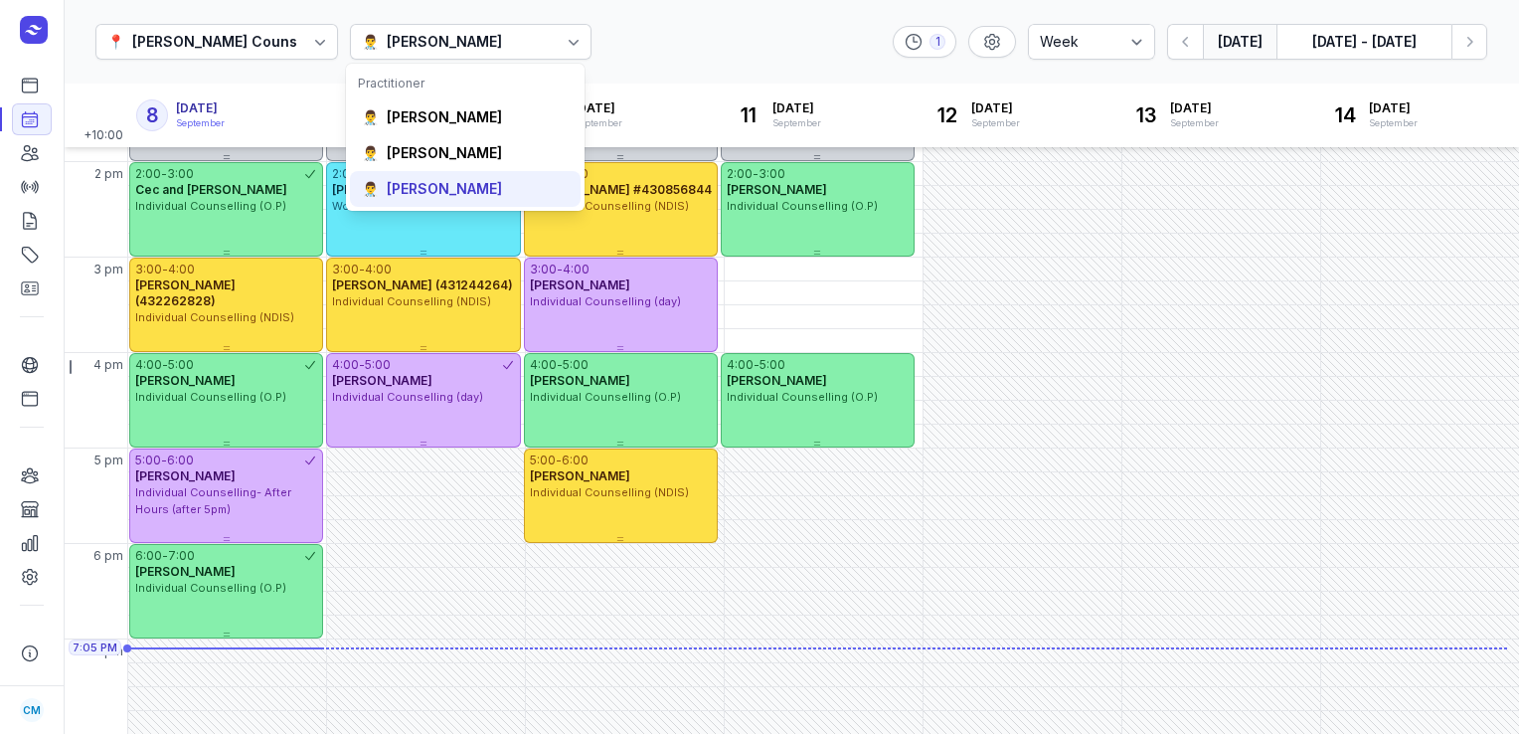
click at [443, 201] on div "👨‍⚕️ [PERSON_NAME]" at bounding box center [465, 189] width 231 height 36
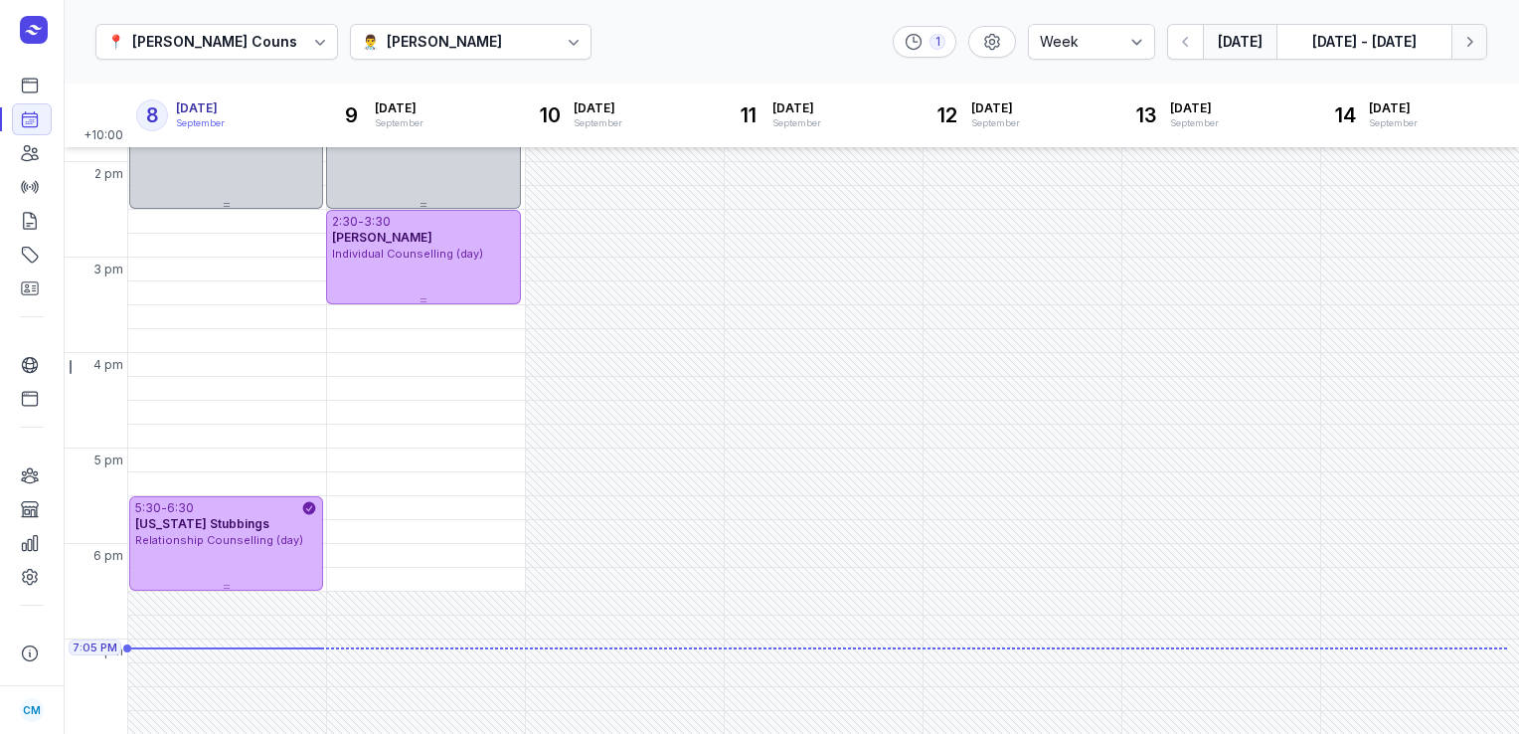
click at [1469, 35] on icon "button" at bounding box center [1469, 42] width 20 height 20
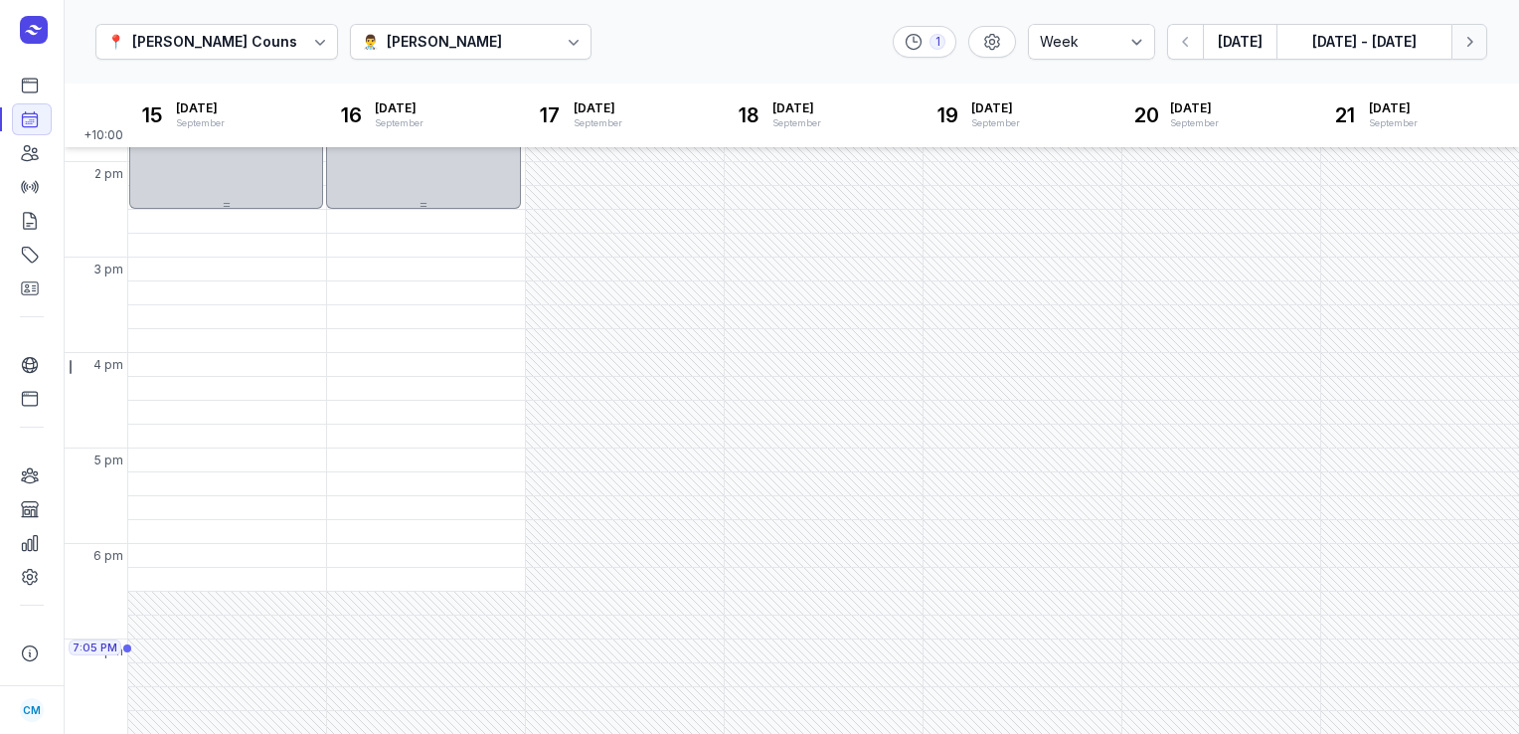
click at [1469, 35] on icon "button" at bounding box center [1469, 42] width 20 height 20
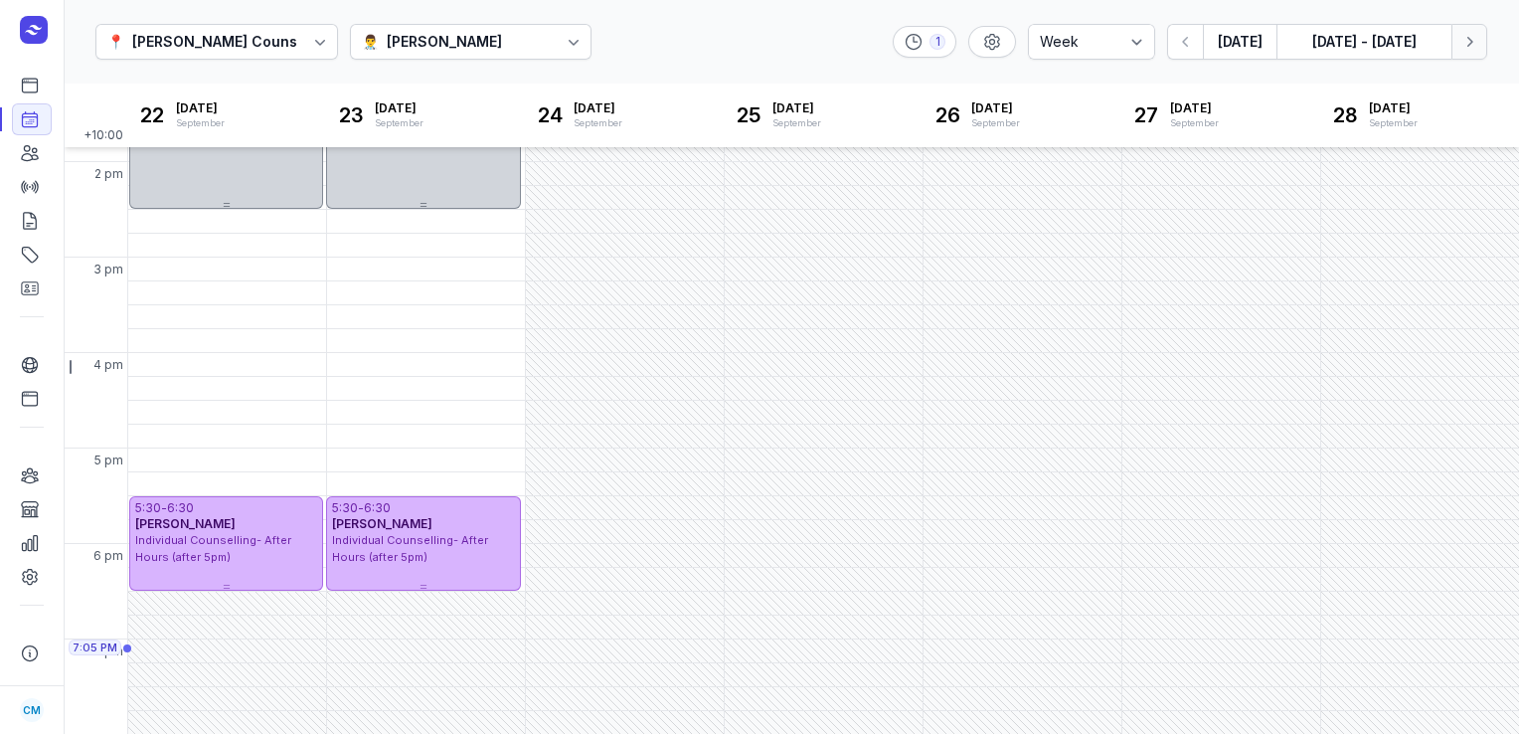
click at [1469, 35] on icon "button" at bounding box center [1469, 42] width 20 height 20
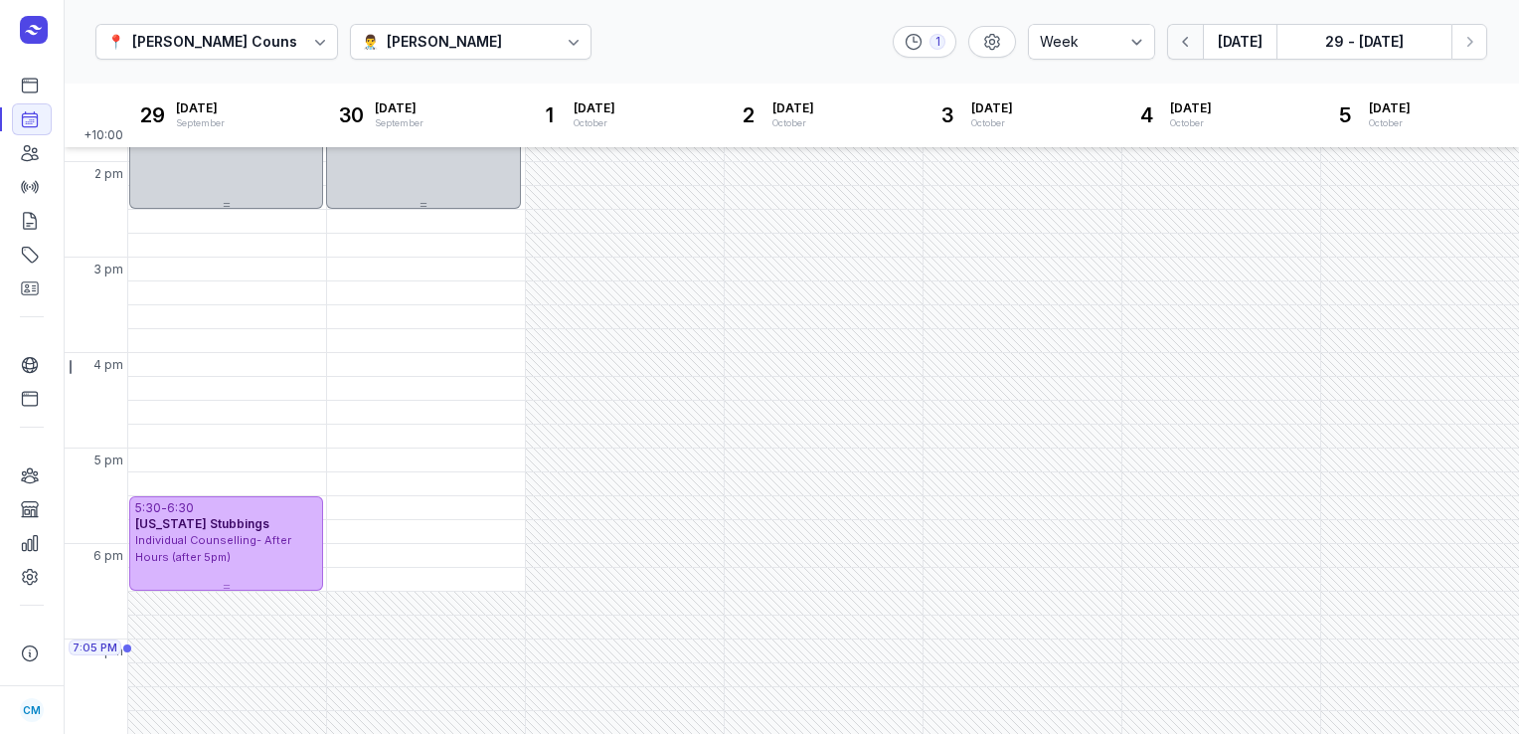
click at [1200, 47] on button "button" at bounding box center [1185, 42] width 36 height 36
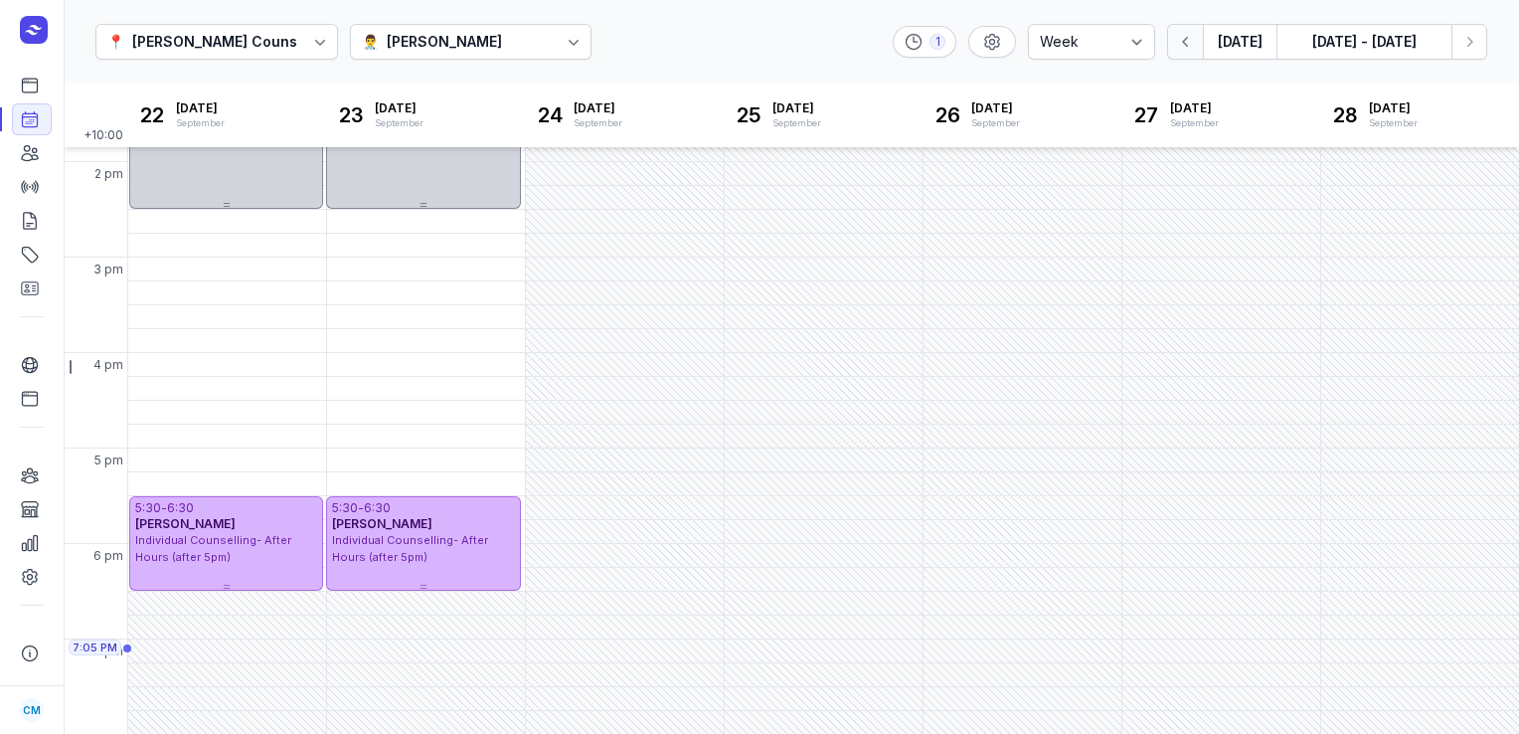
click at [1200, 47] on button "button" at bounding box center [1185, 42] width 36 height 36
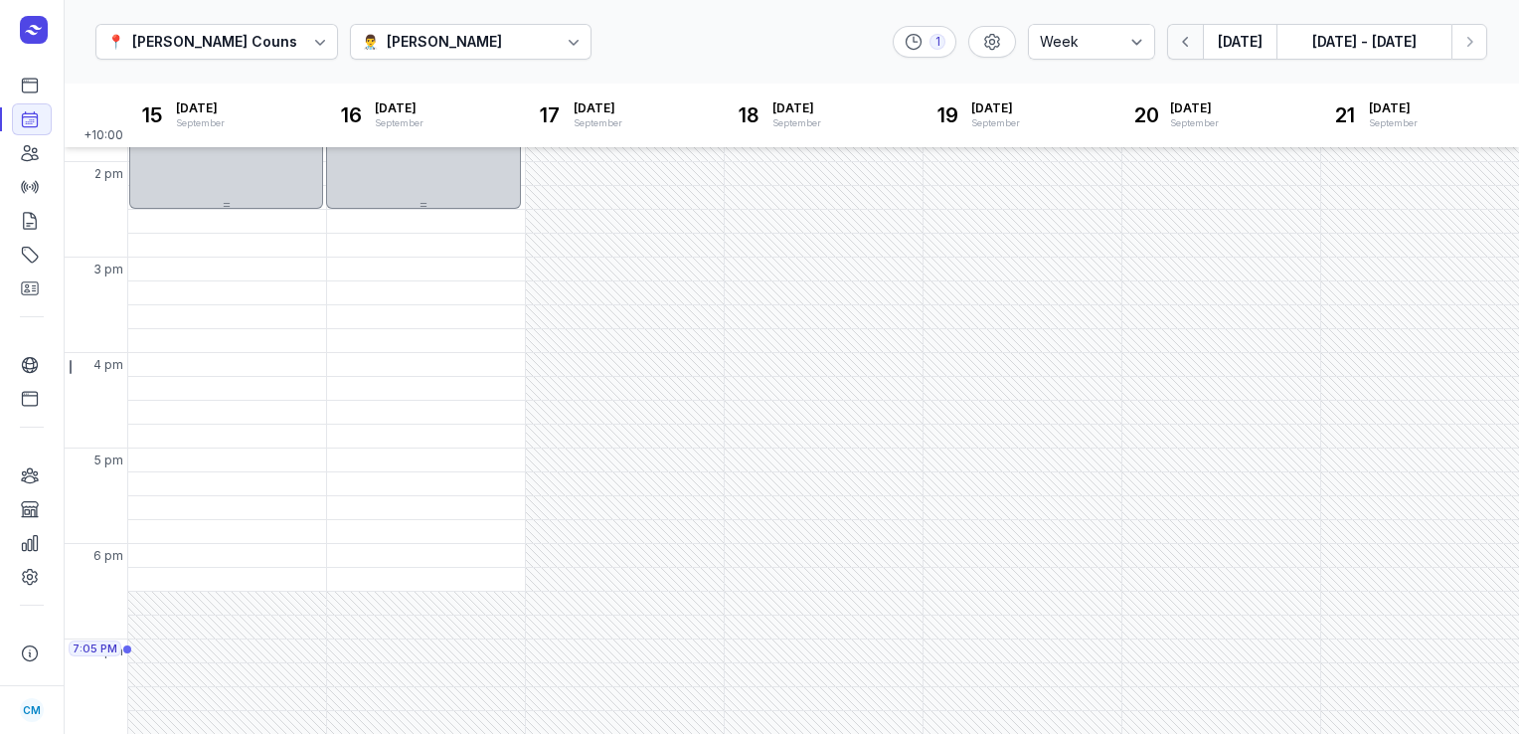
click at [1200, 47] on button "button" at bounding box center [1185, 42] width 36 height 36
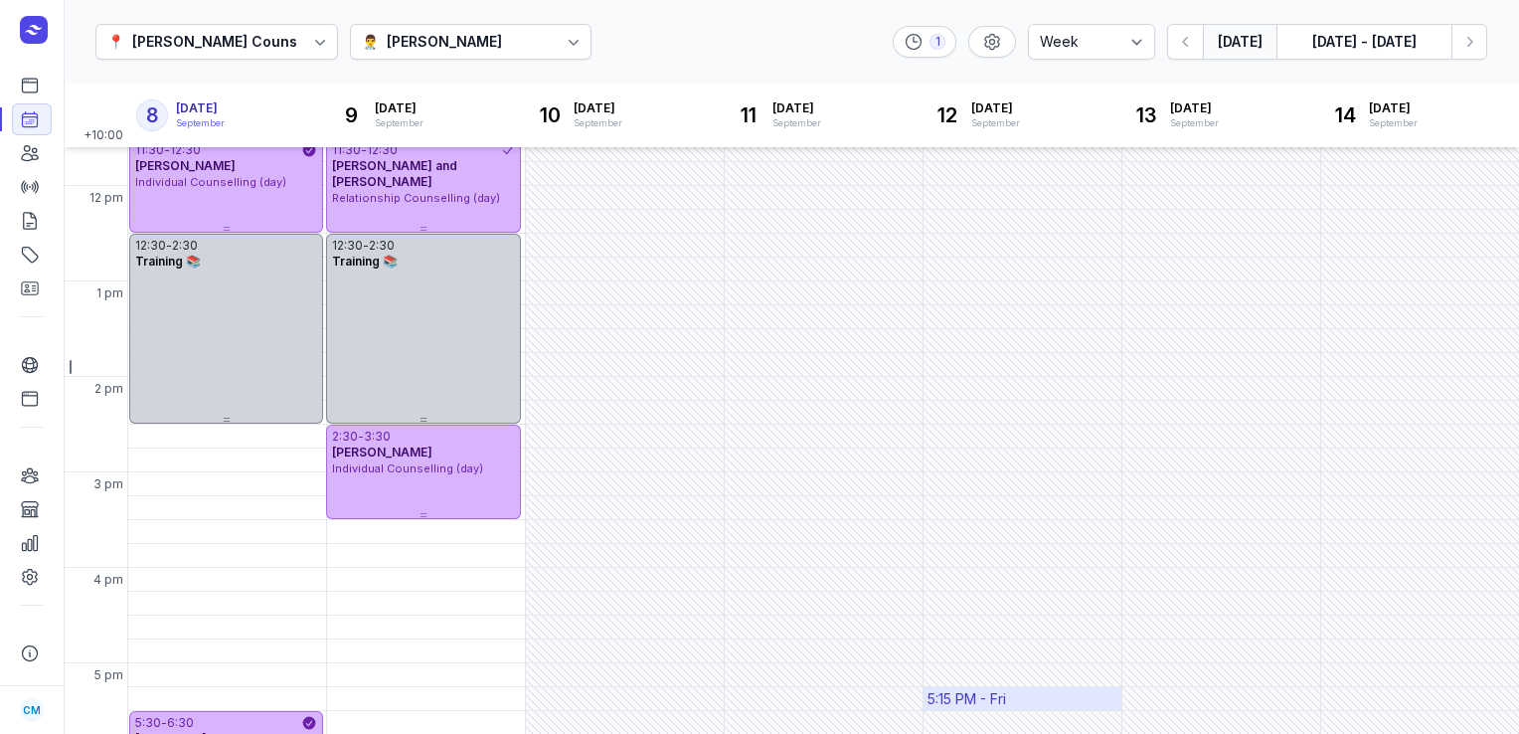
scroll to position [343, 0]
click at [1467, 54] on button "Next week" at bounding box center [1469, 42] width 36 height 36
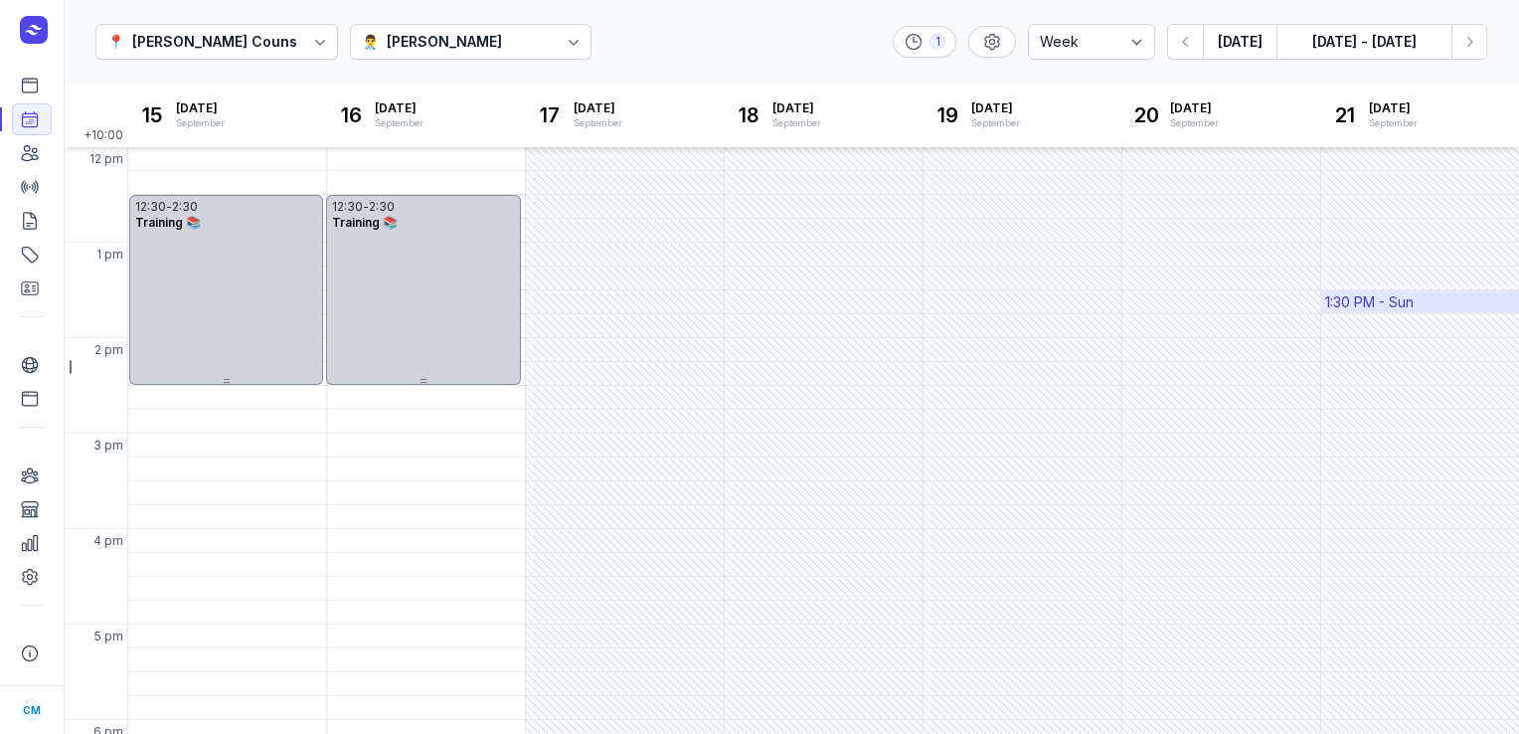
scroll to position [357, 0]
